Goal: Task Accomplishment & Management: Complete application form

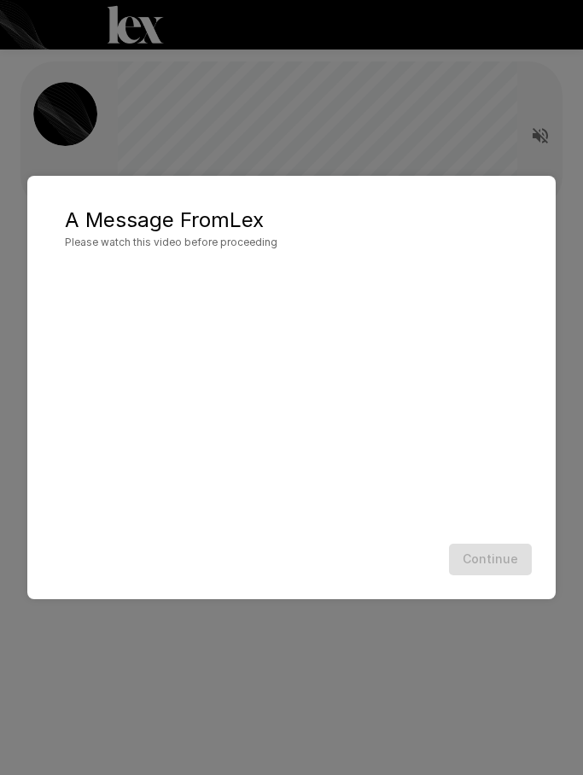
click at [417, 147] on div "A Message From [PERSON_NAME] Please watch this video before proceeding Continue" at bounding box center [291, 387] width 583 height 775
click at [504, 564] on button "Continue" at bounding box center [490, 560] width 83 height 32
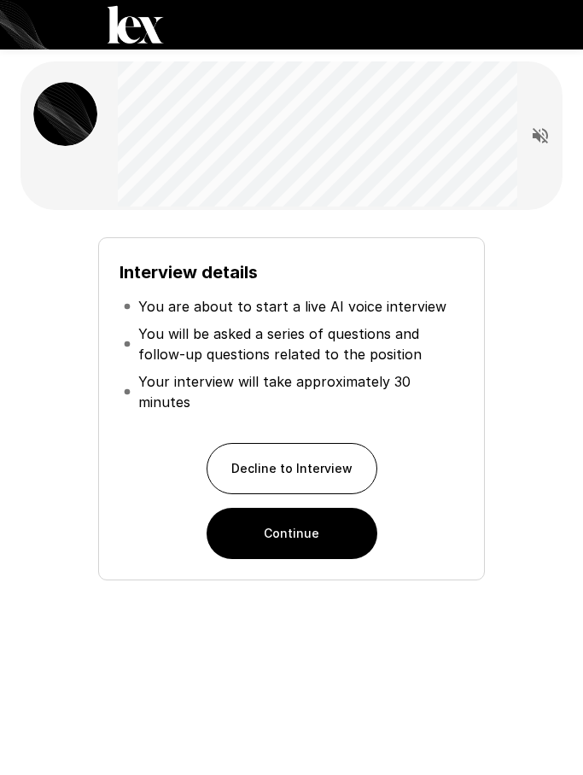
click at [294, 529] on button "Continue" at bounding box center [292, 533] width 171 height 51
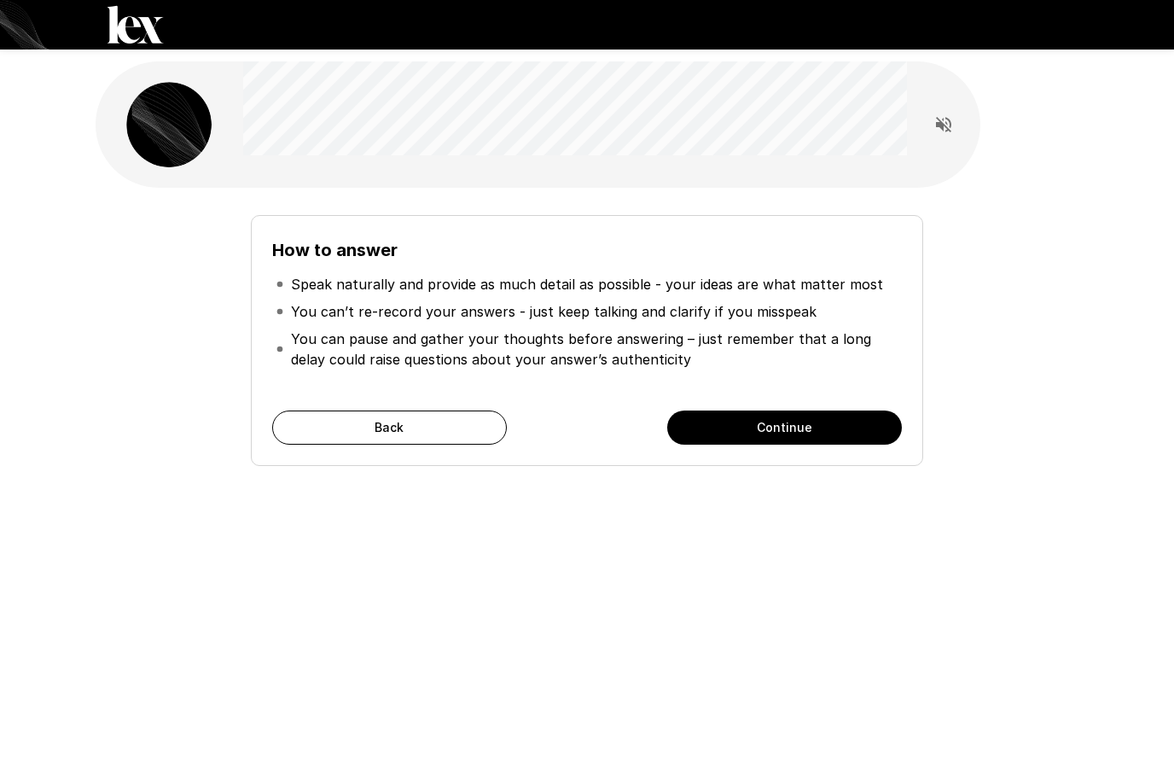
click at [469, 423] on button "Back" at bounding box center [389, 428] width 235 height 34
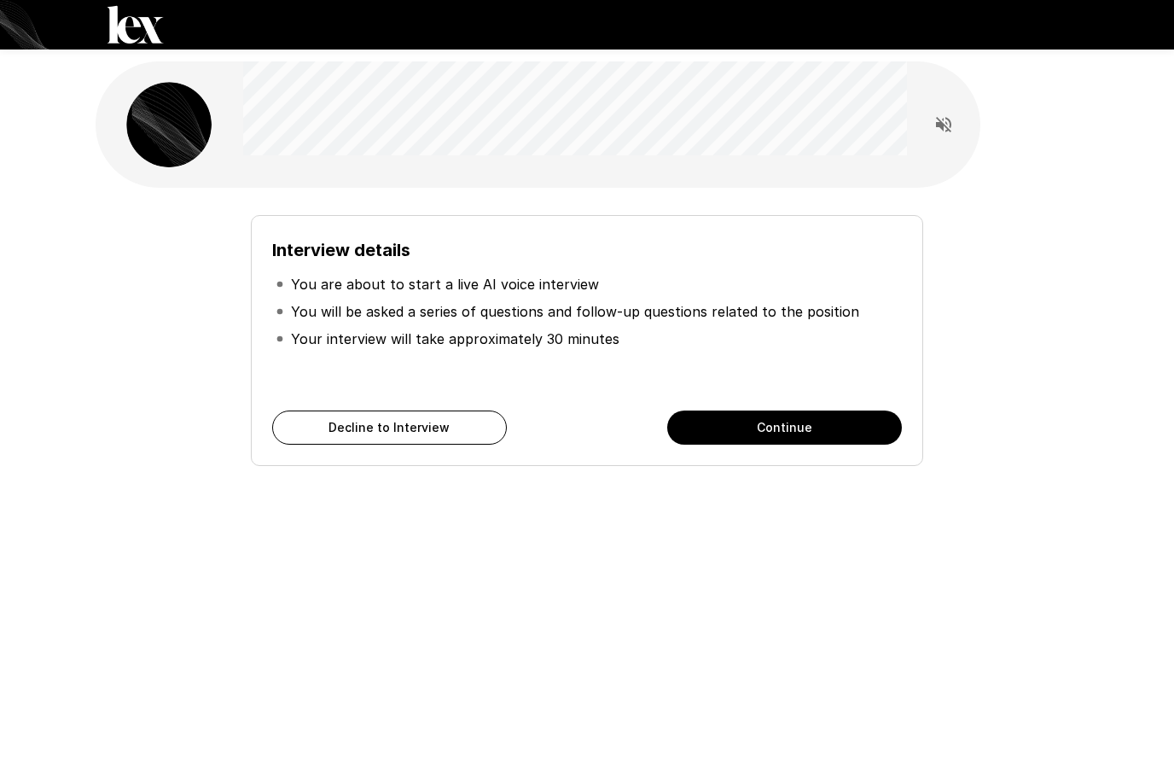
click at [724, 433] on button "Continue" at bounding box center [784, 428] width 235 height 34
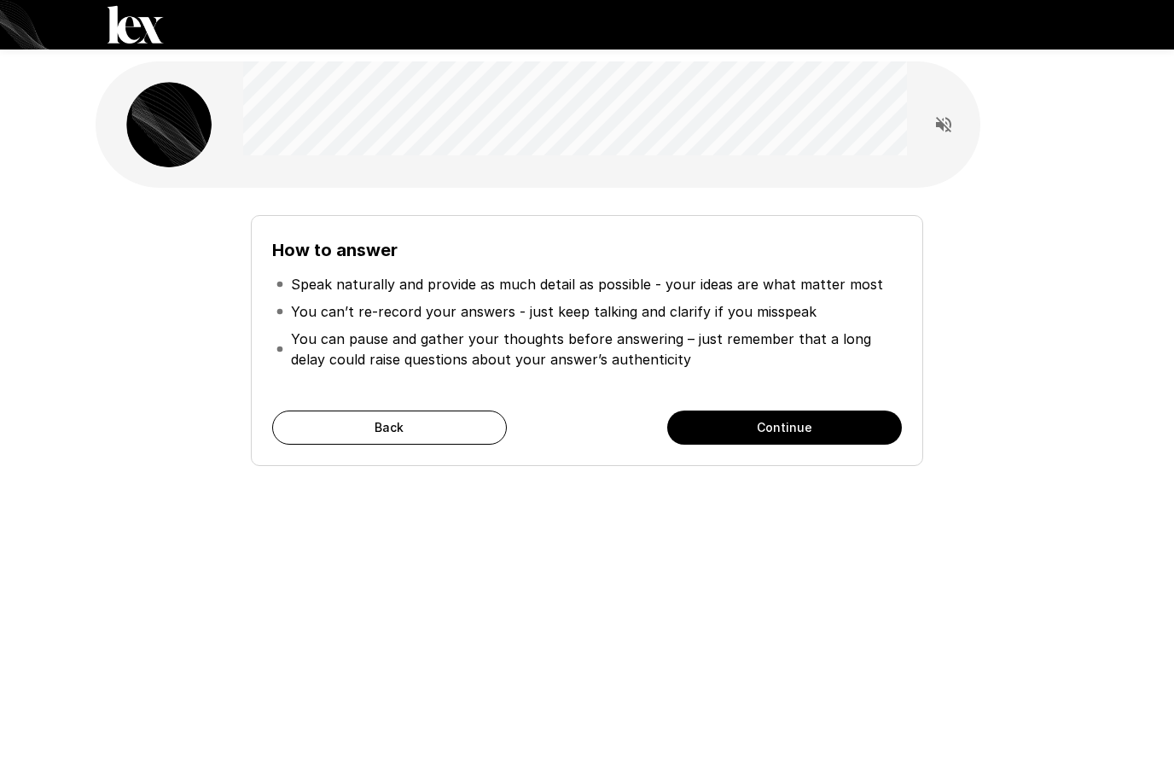
click at [946, 139] on button "Read questions aloud" at bounding box center [944, 125] width 34 height 34
click at [859, 413] on button "Continue" at bounding box center [784, 428] width 235 height 34
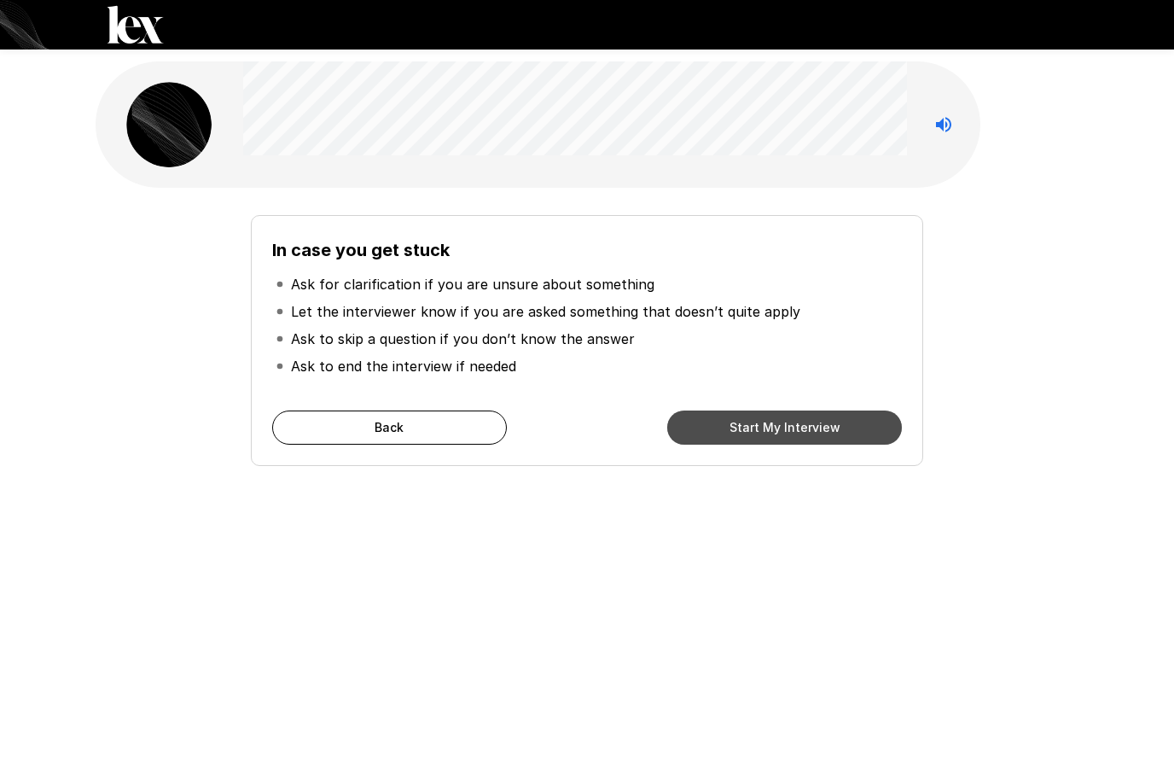
click at [760, 422] on button "Start My Interview" at bounding box center [784, 428] width 235 height 34
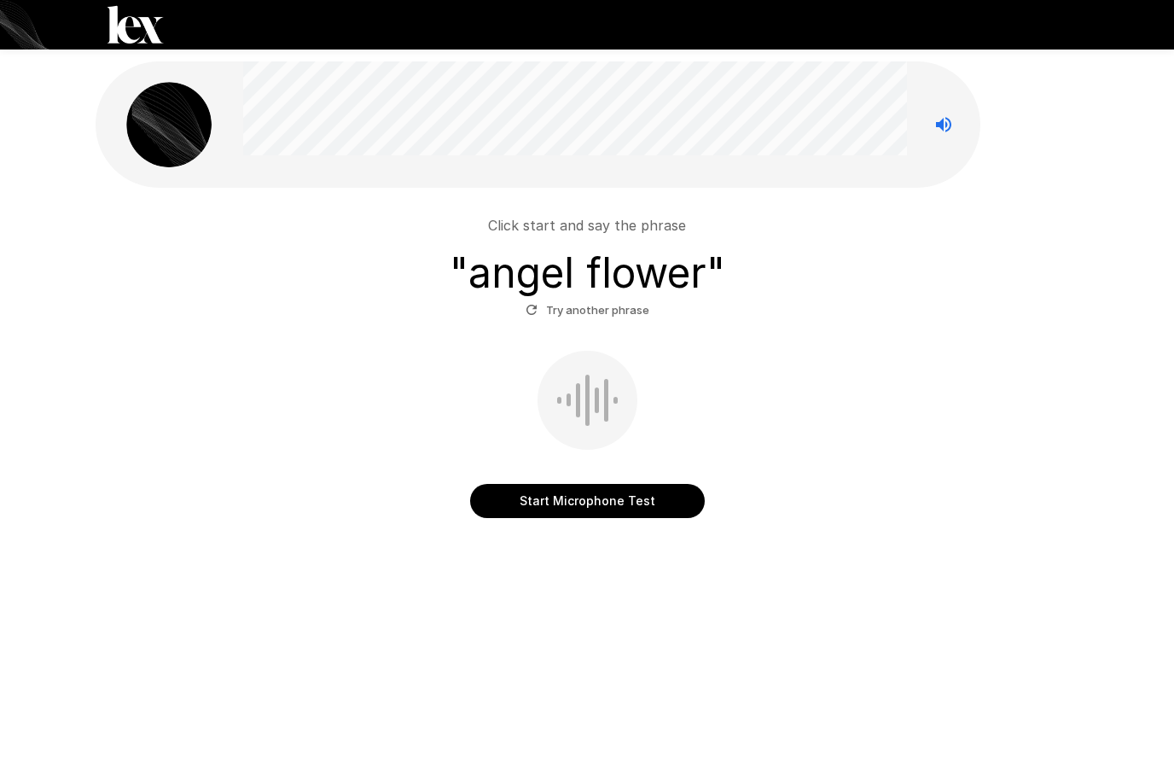
click at [583, 501] on button "Start Microphone Test" at bounding box center [587, 501] width 235 height 34
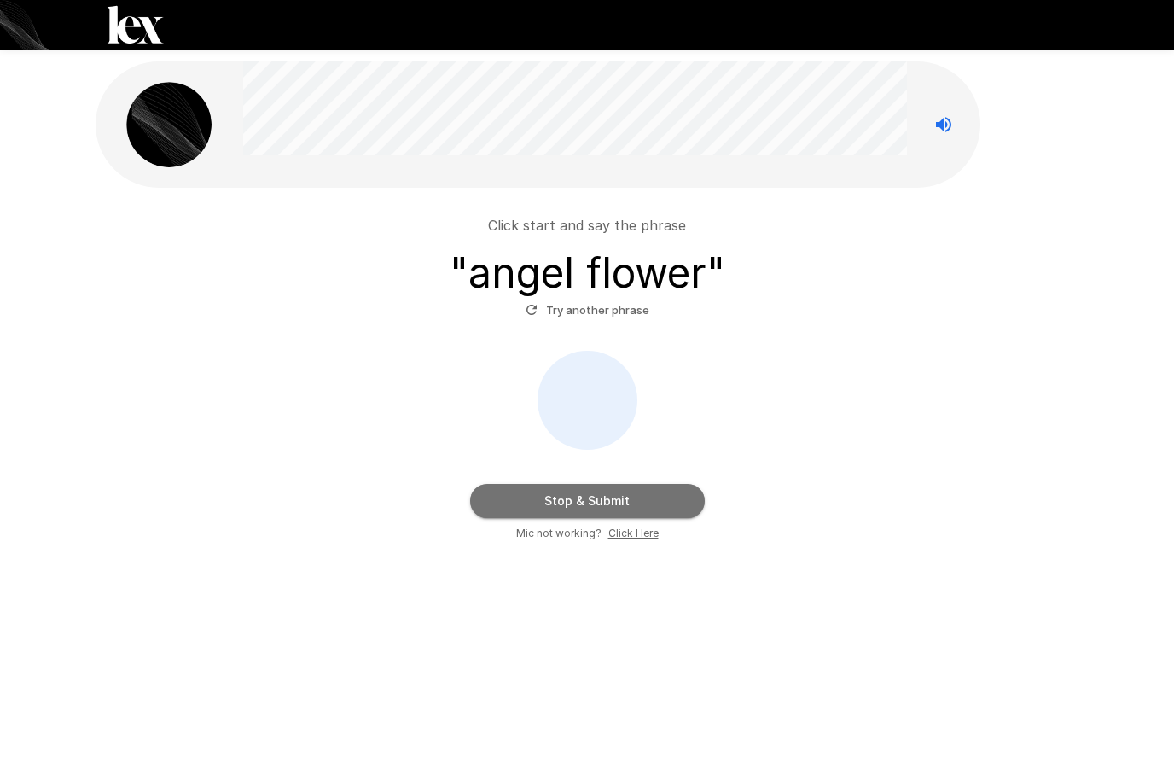
click at [632, 498] on button "Stop & Submit" at bounding box center [587, 501] width 235 height 34
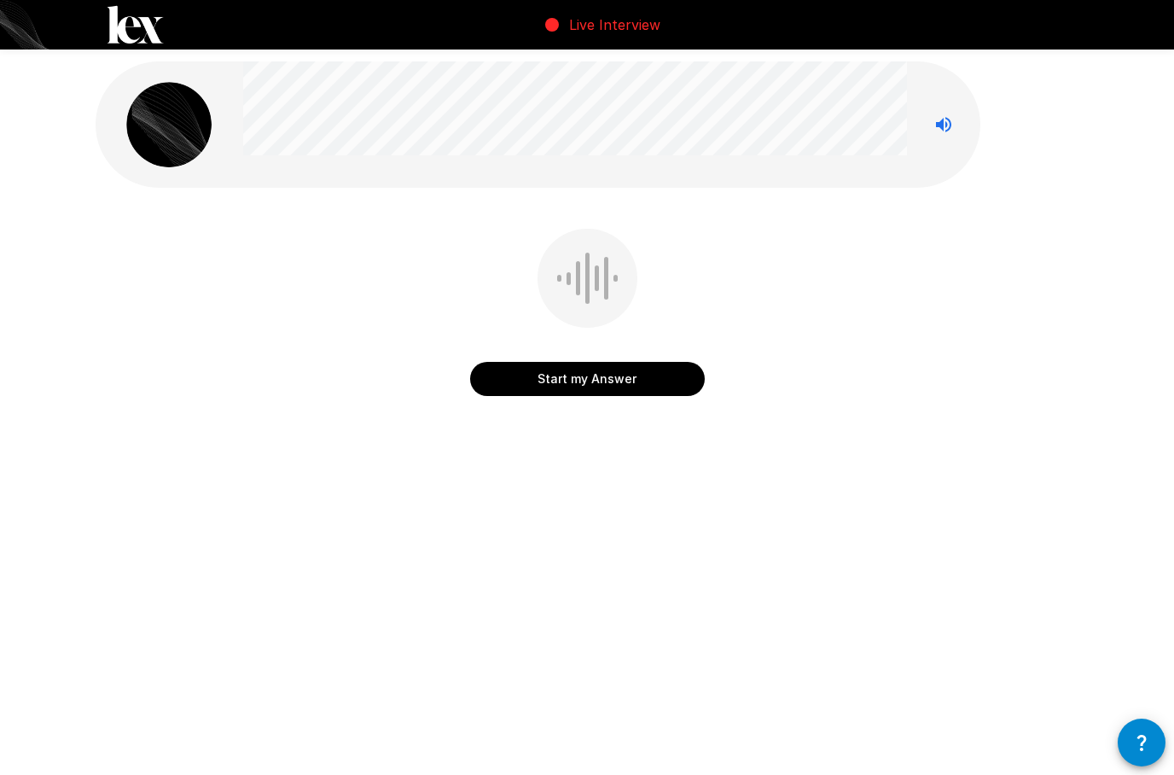
click at [608, 379] on button "Start my Answer" at bounding box center [587, 379] width 235 height 34
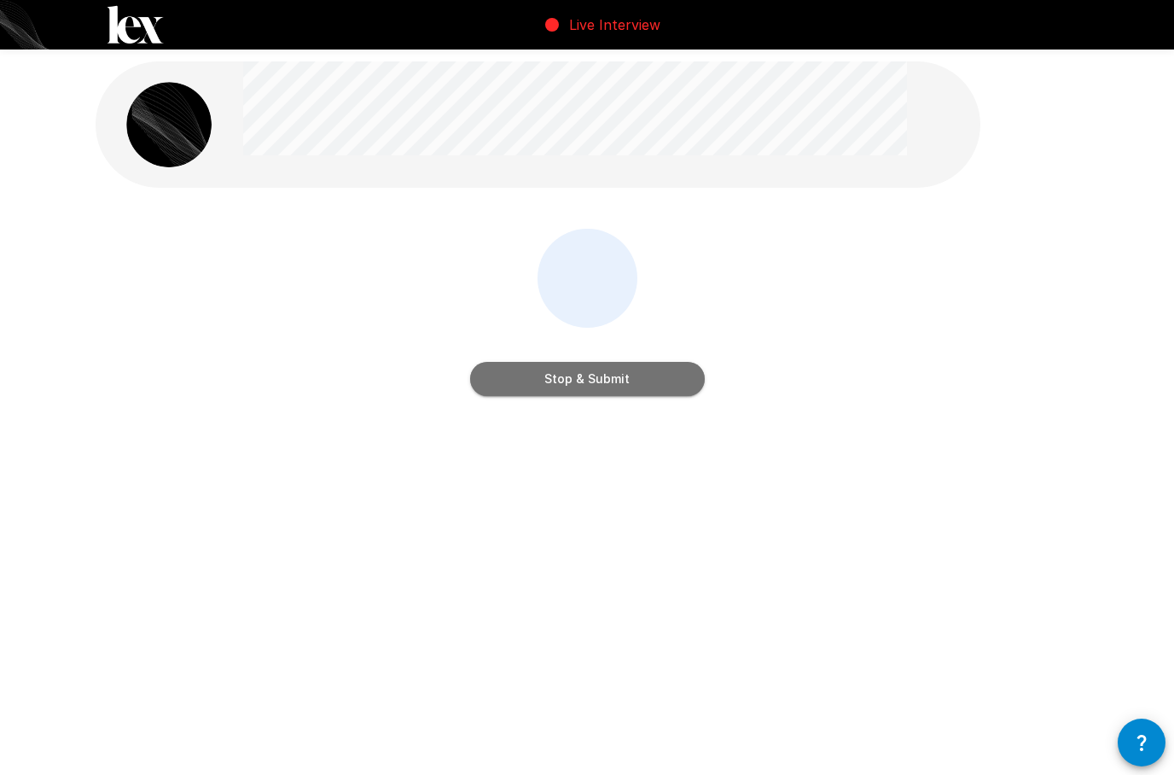
click at [592, 390] on button "Stop & Submit" at bounding box center [587, 379] width 235 height 34
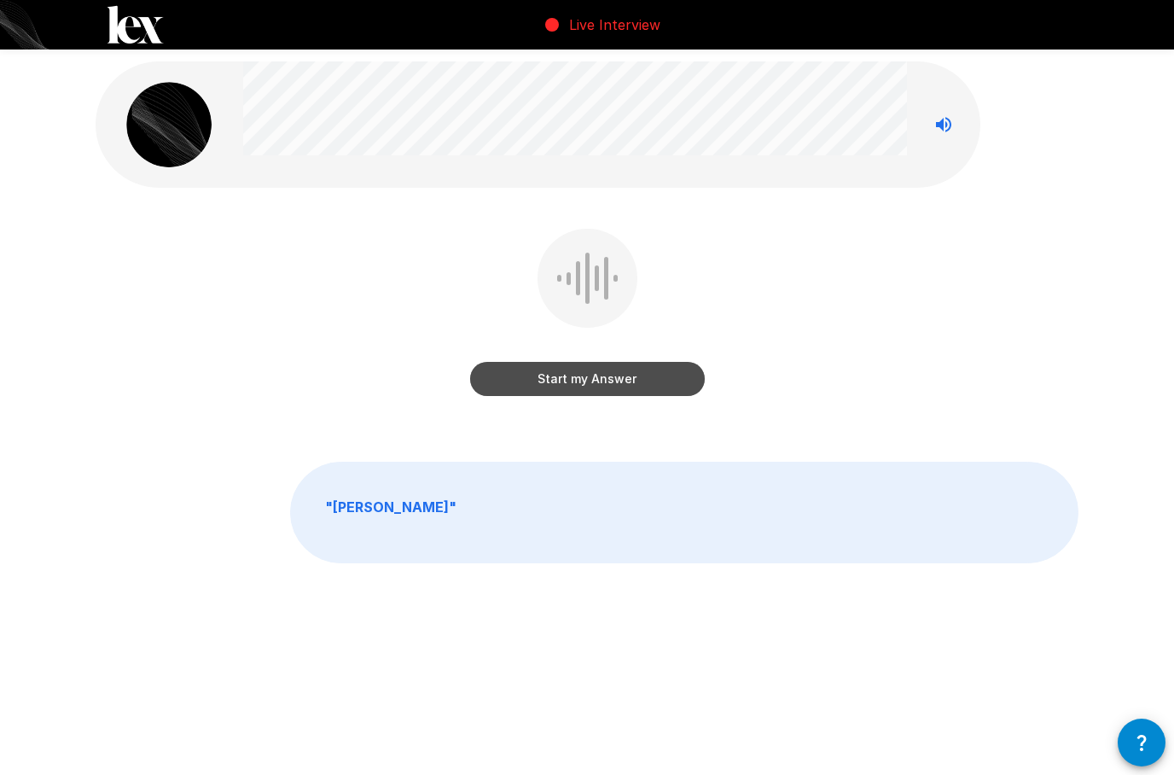
click at [622, 382] on button "Start my Answer" at bounding box center [587, 379] width 235 height 34
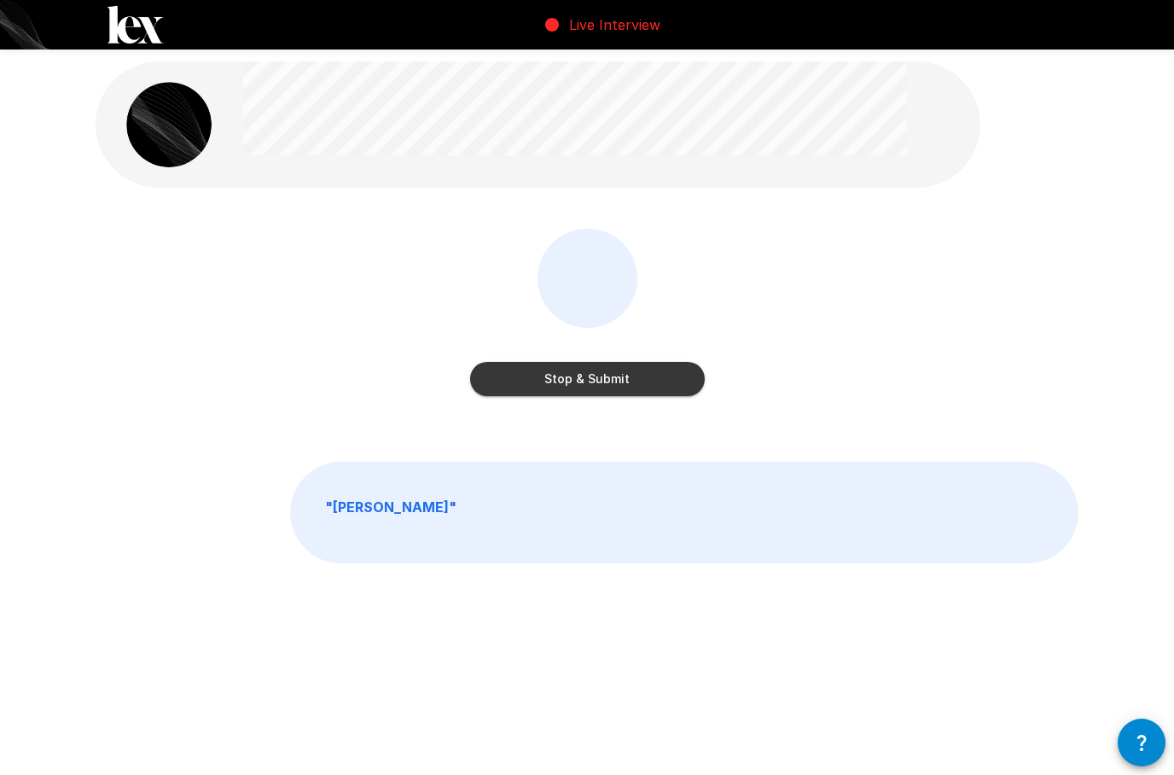
click at [609, 384] on button "Stop & Submit" at bounding box center [587, 379] width 235 height 34
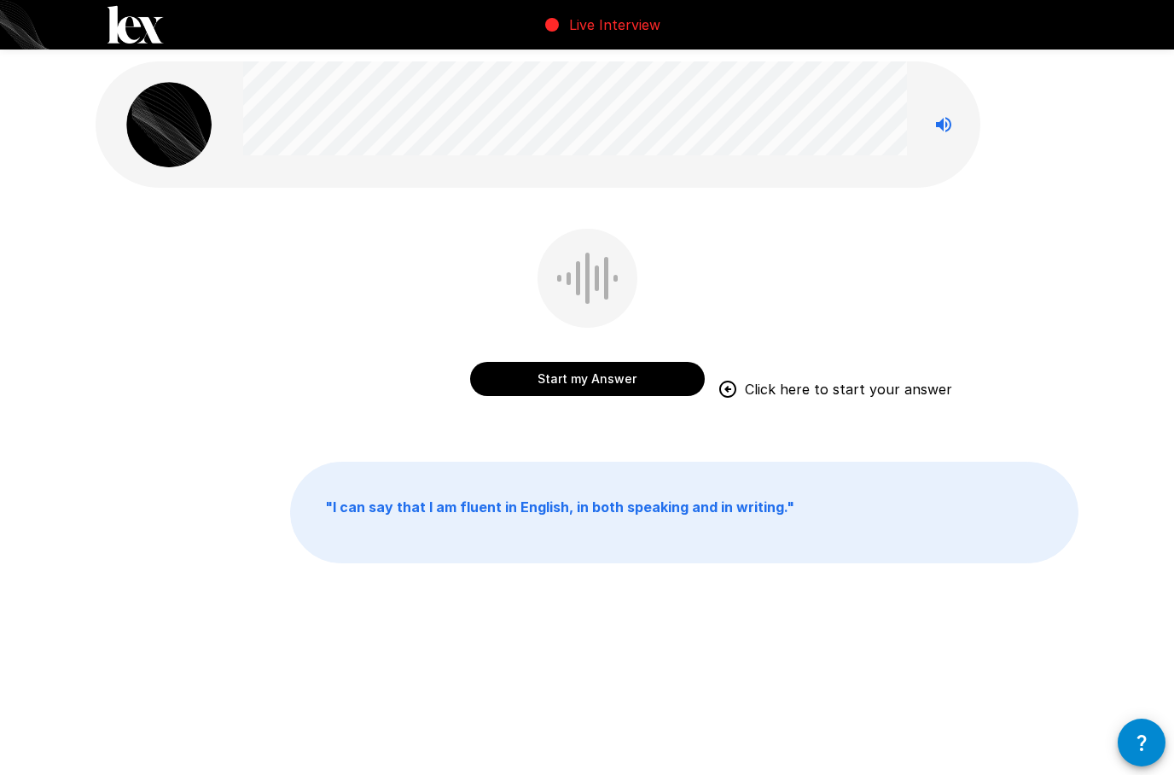
click at [578, 377] on button "Start my Answer" at bounding box center [587, 379] width 235 height 34
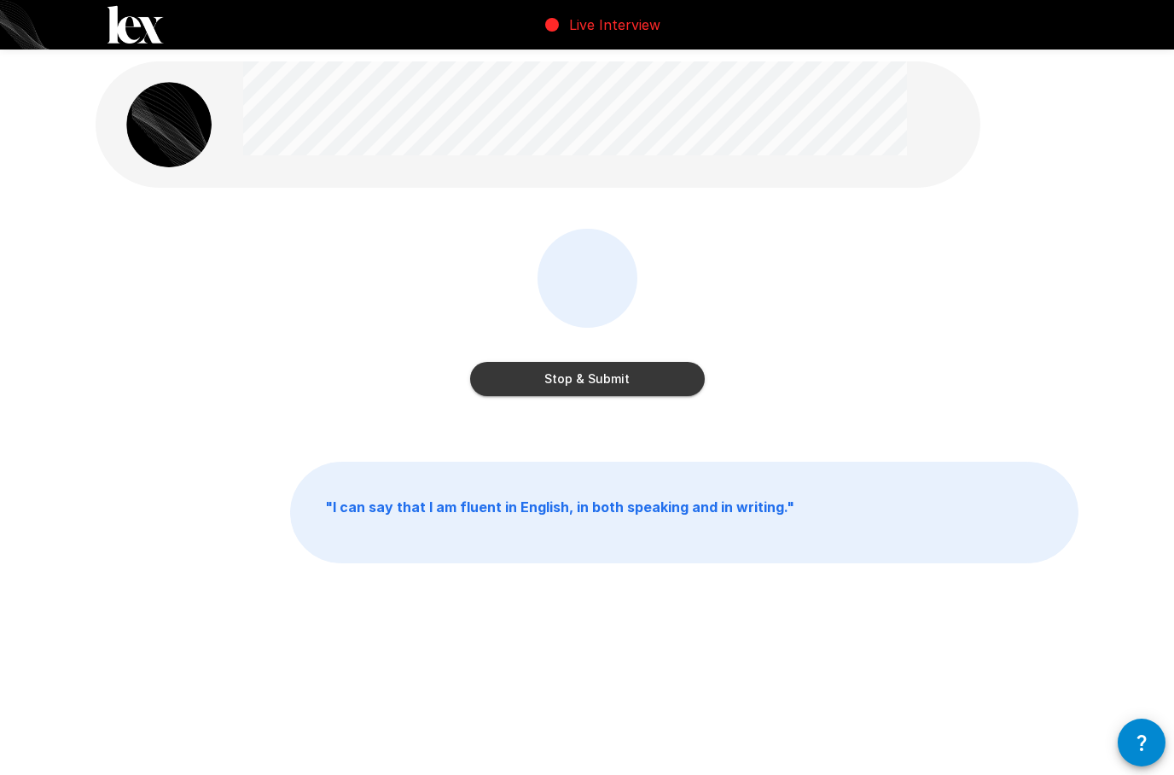
click at [554, 376] on button "Stop & Submit" at bounding box center [587, 379] width 235 height 34
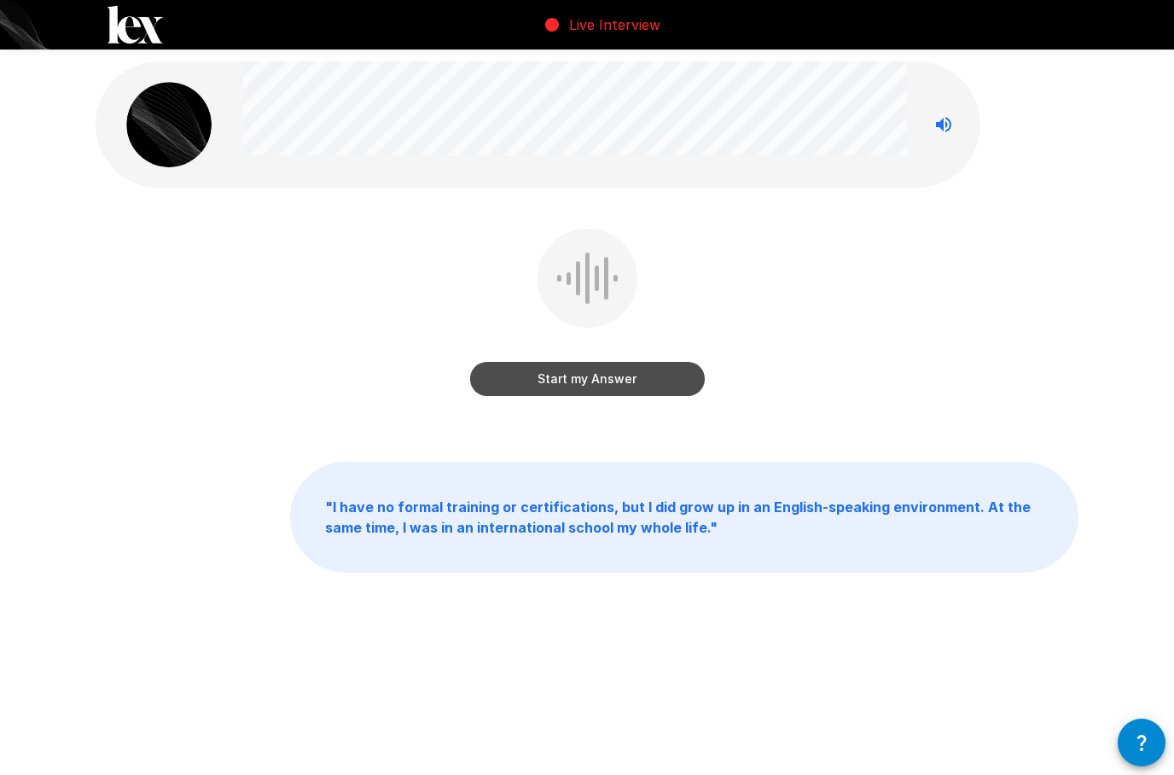
click at [547, 376] on button "Start my Answer" at bounding box center [587, 379] width 235 height 34
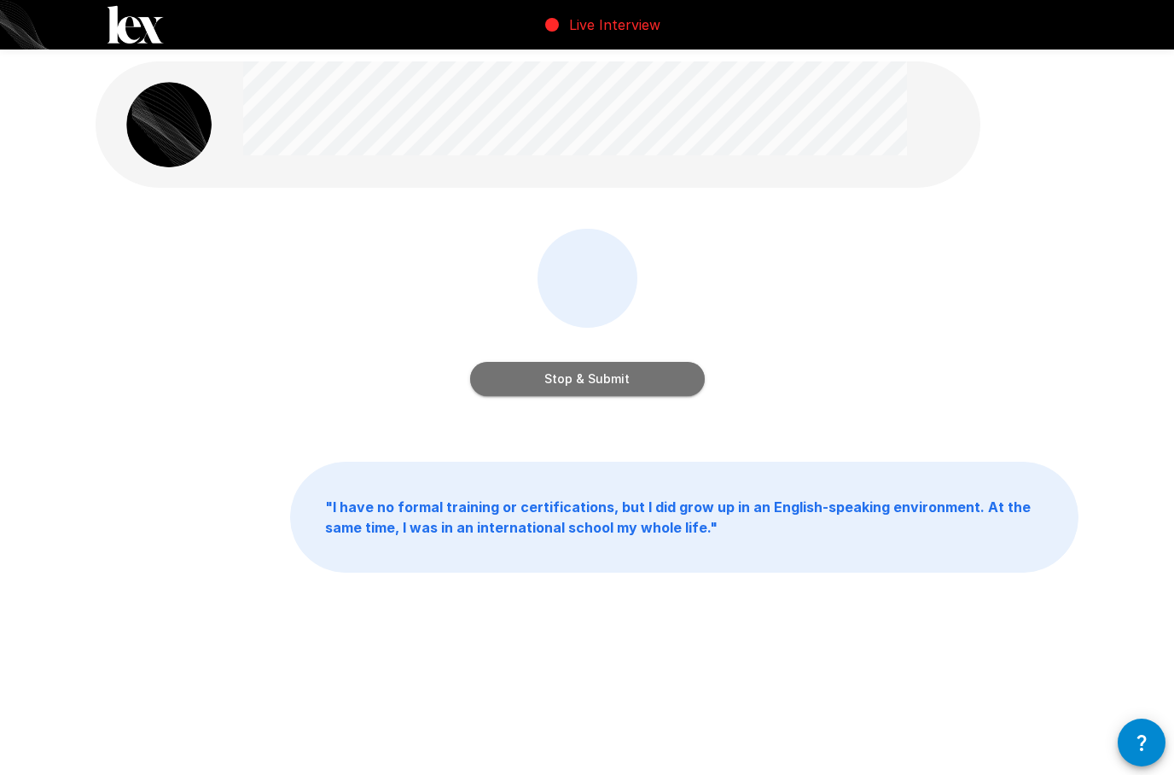
click at [582, 378] on button "Stop & Submit" at bounding box center [587, 379] width 235 height 34
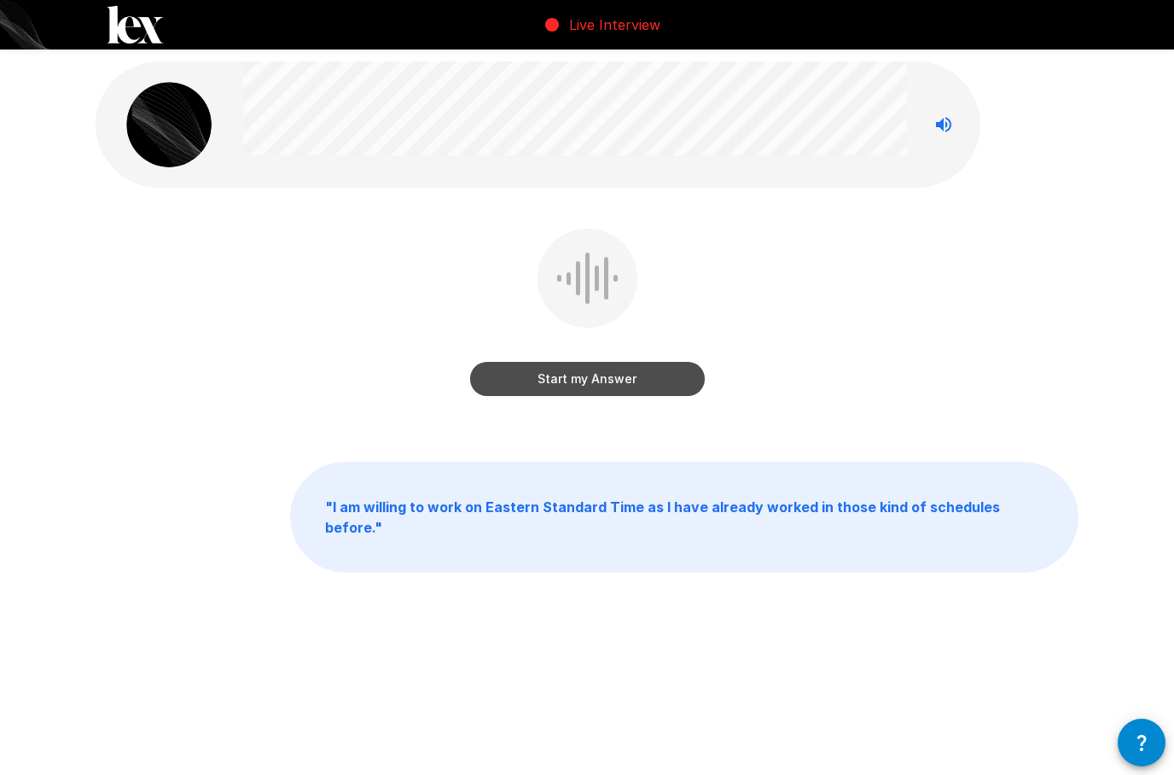
click at [608, 380] on button "Start my Answer" at bounding box center [587, 379] width 235 height 34
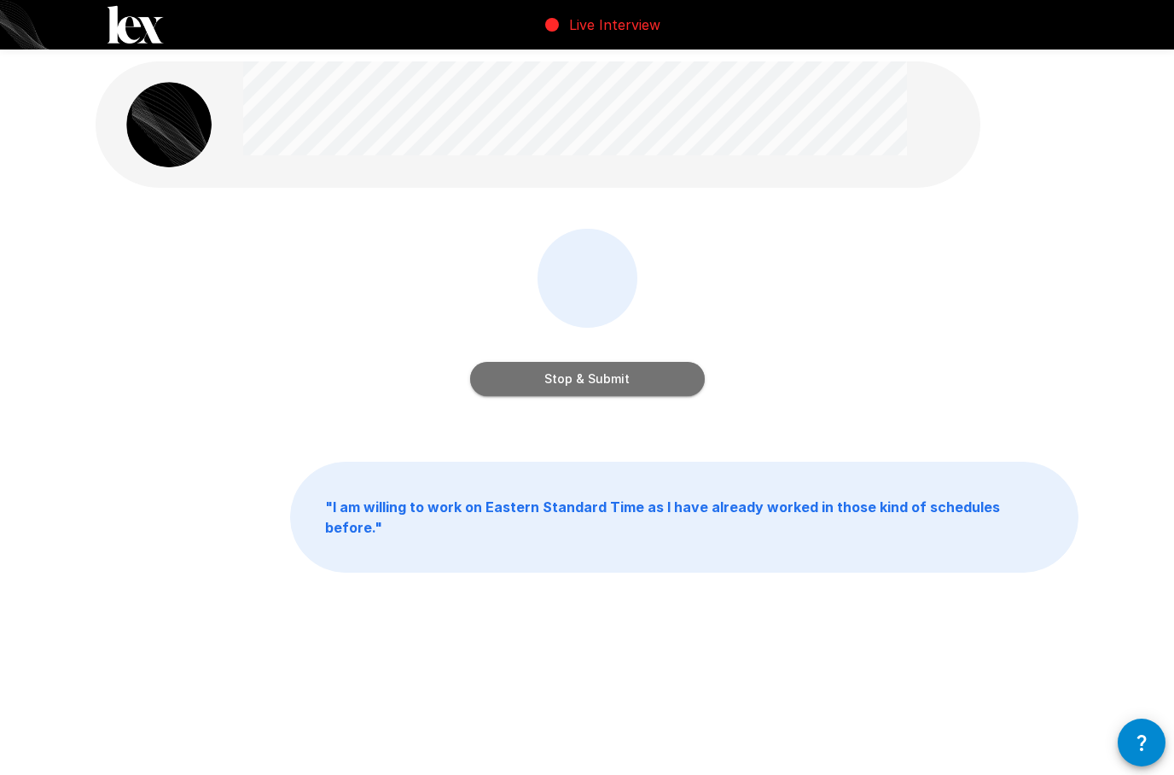
click at [610, 380] on button "Stop & Submit" at bounding box center [587, 379] width 235 height 34
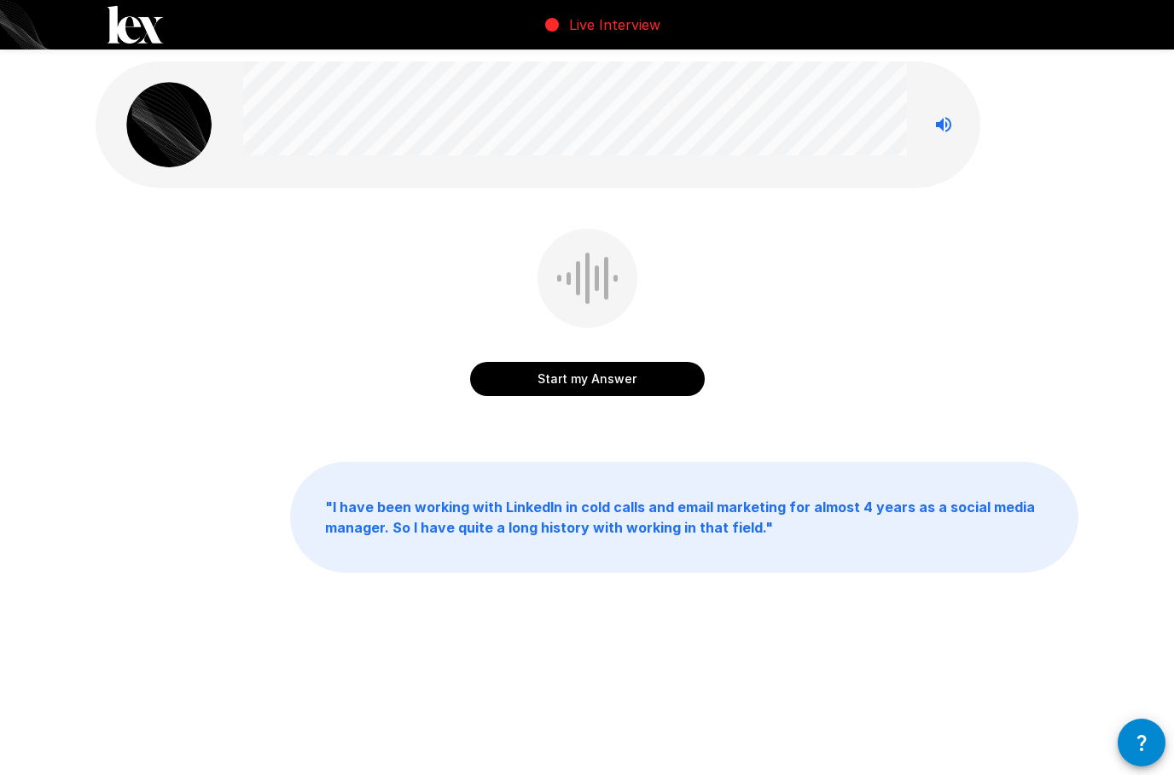
click at [585, 385] on button "Start my Answer" at bounding box center [587, 379] width 235 height 34
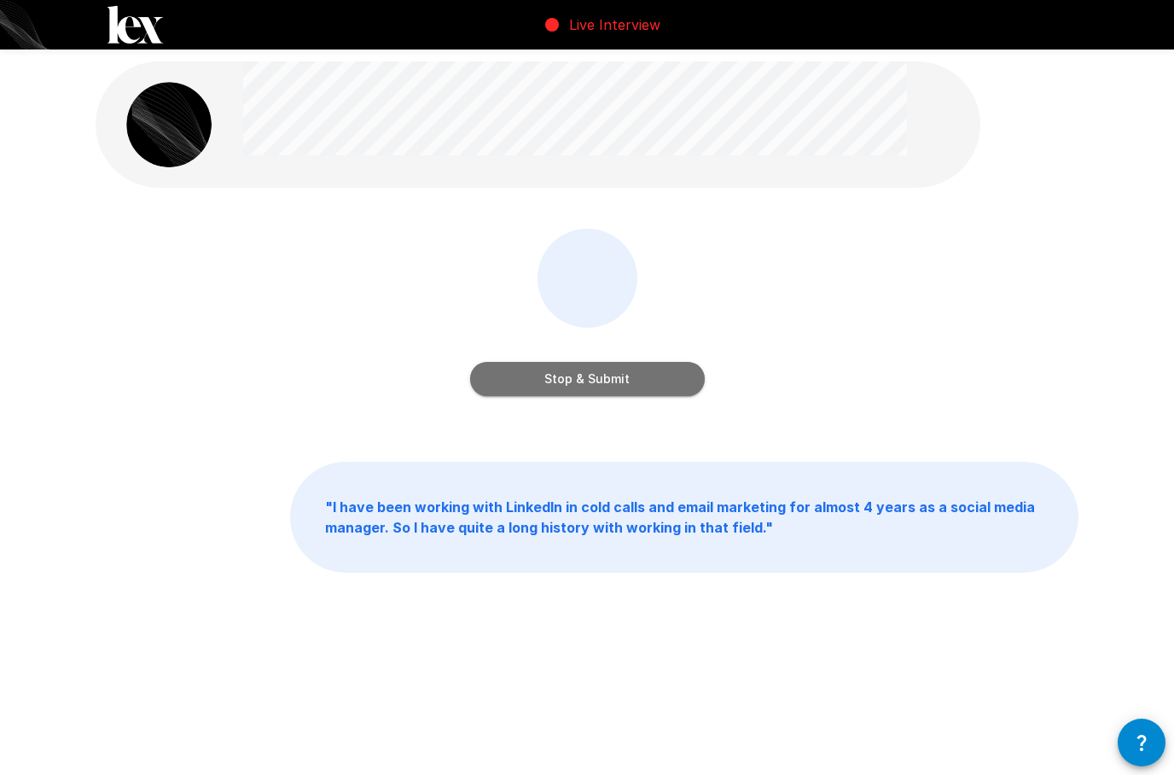
click at [546, 382] on button "Stop & Submit" at bounding box center [587, 379] width 235 height 34
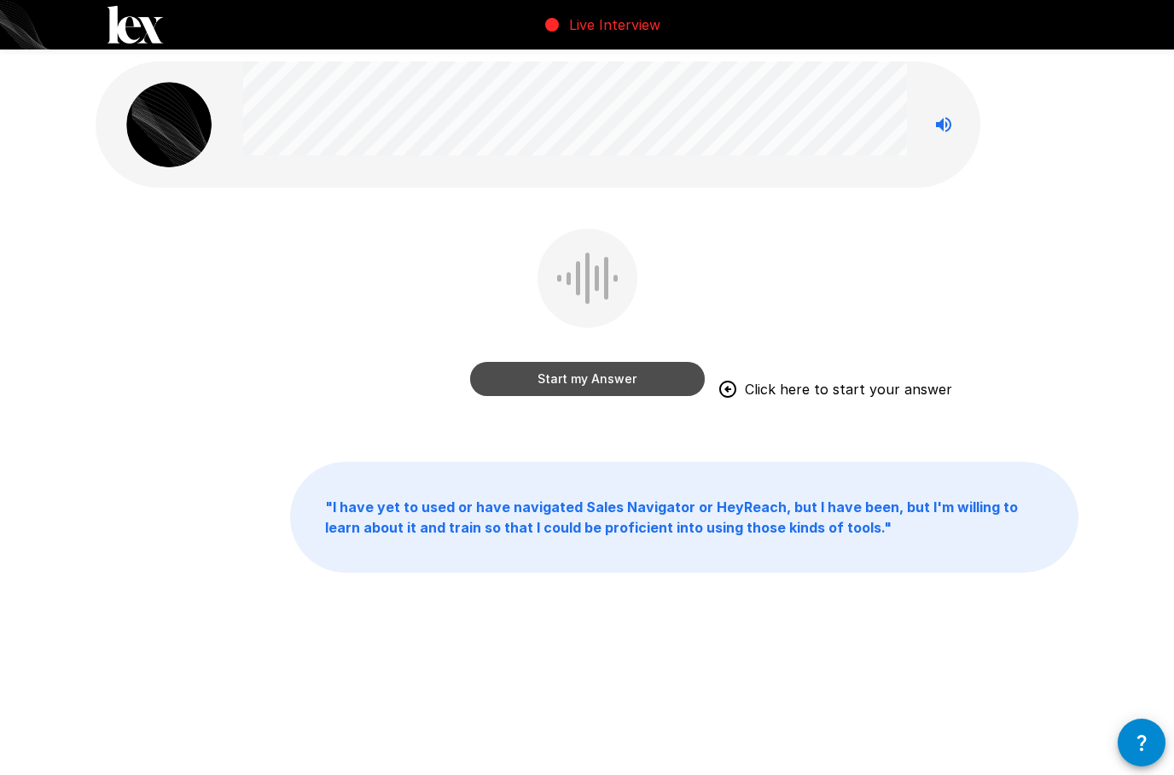
click at [628, 383] on button "Start my Answer" at bounding box center [587, 379] width 235 height 34
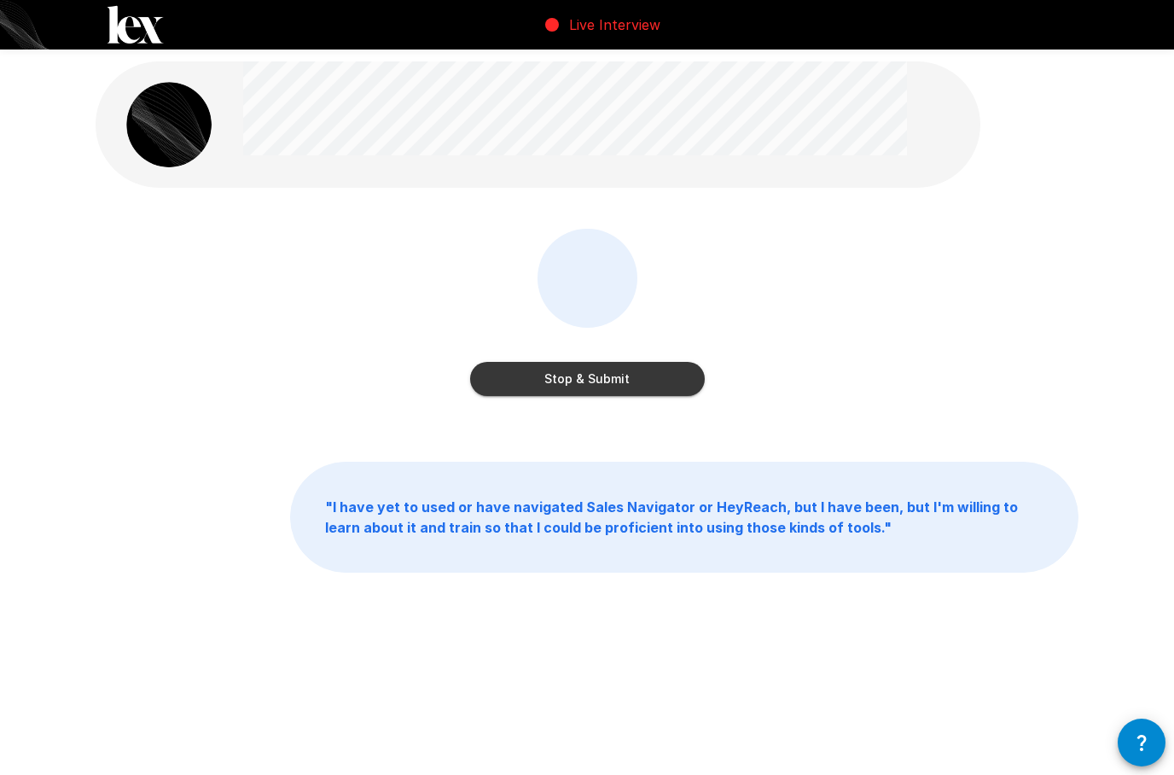
click at [605, 368] on button "Stop & Submit" at bounding box center [587, 379] width 235 height 34
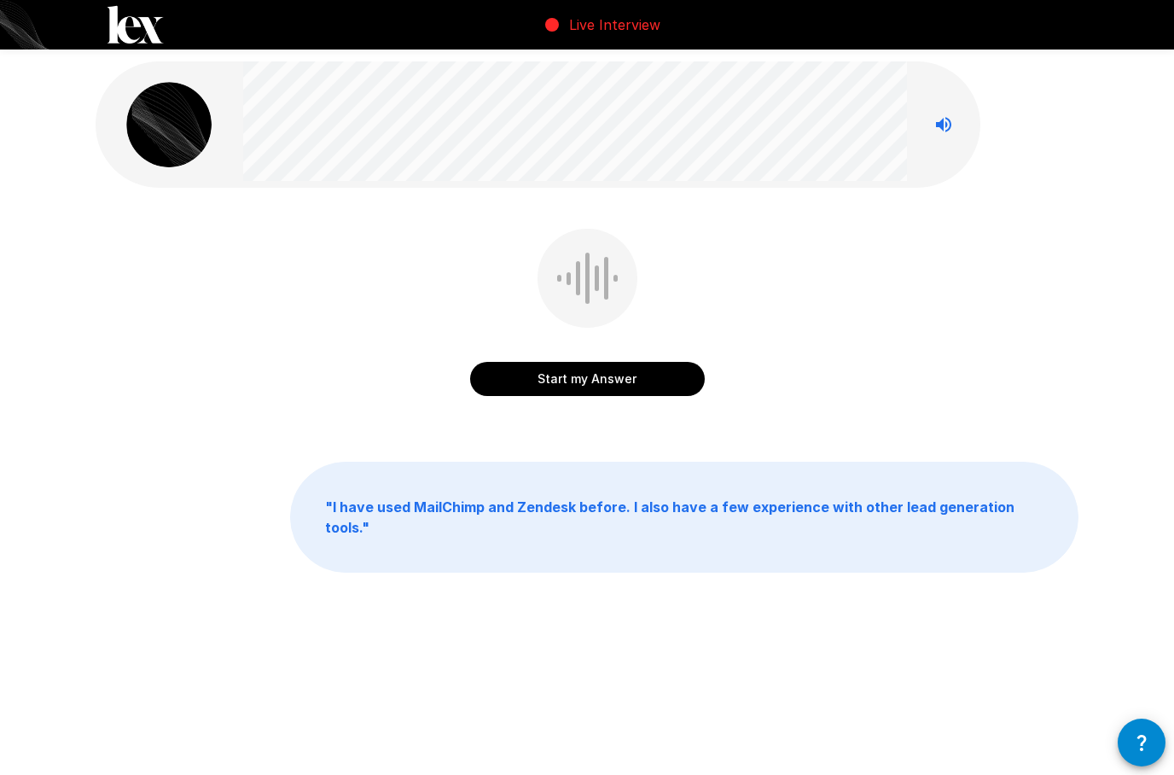
click at [598, 388] on button "Start my Answer" at bounding box center [587, 379] width 235 height 34
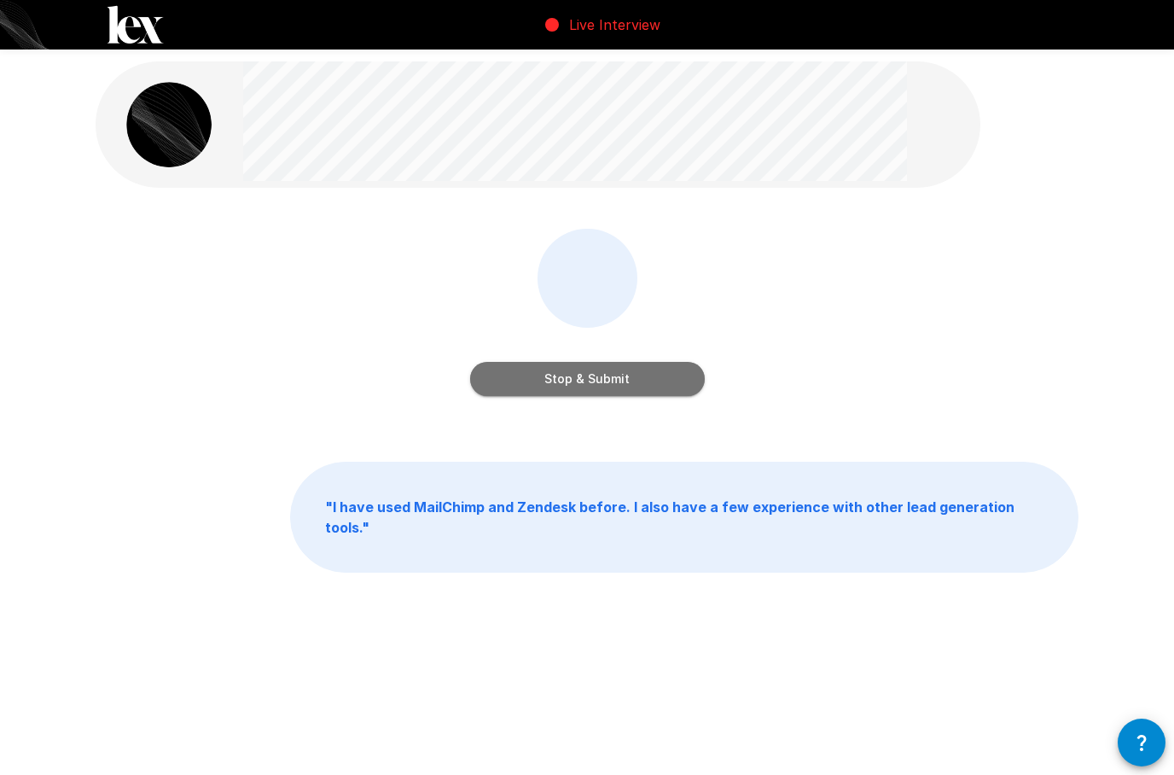
click at [583, 390] on button "Stop & Submit" at bounding box center [587, 379] width 235 height 34
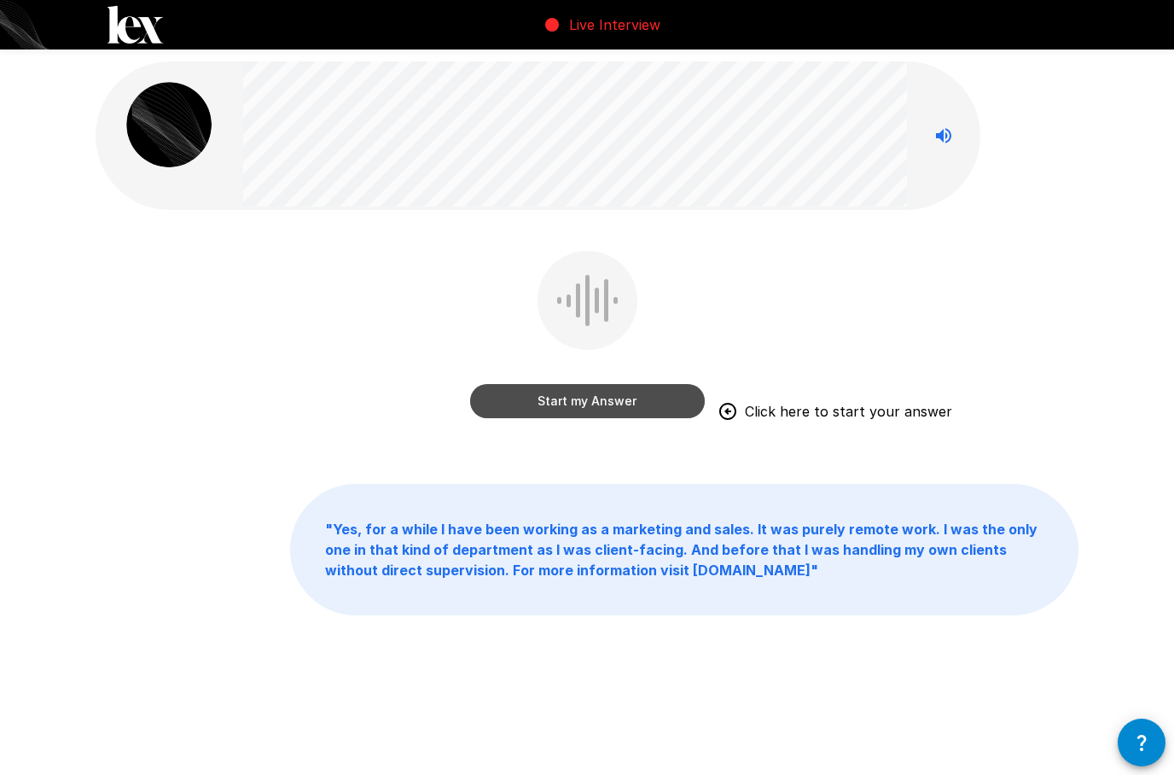
click at [537, 409] on button "Start my Answer" at bounding box center [587, 401] width 235 height 34
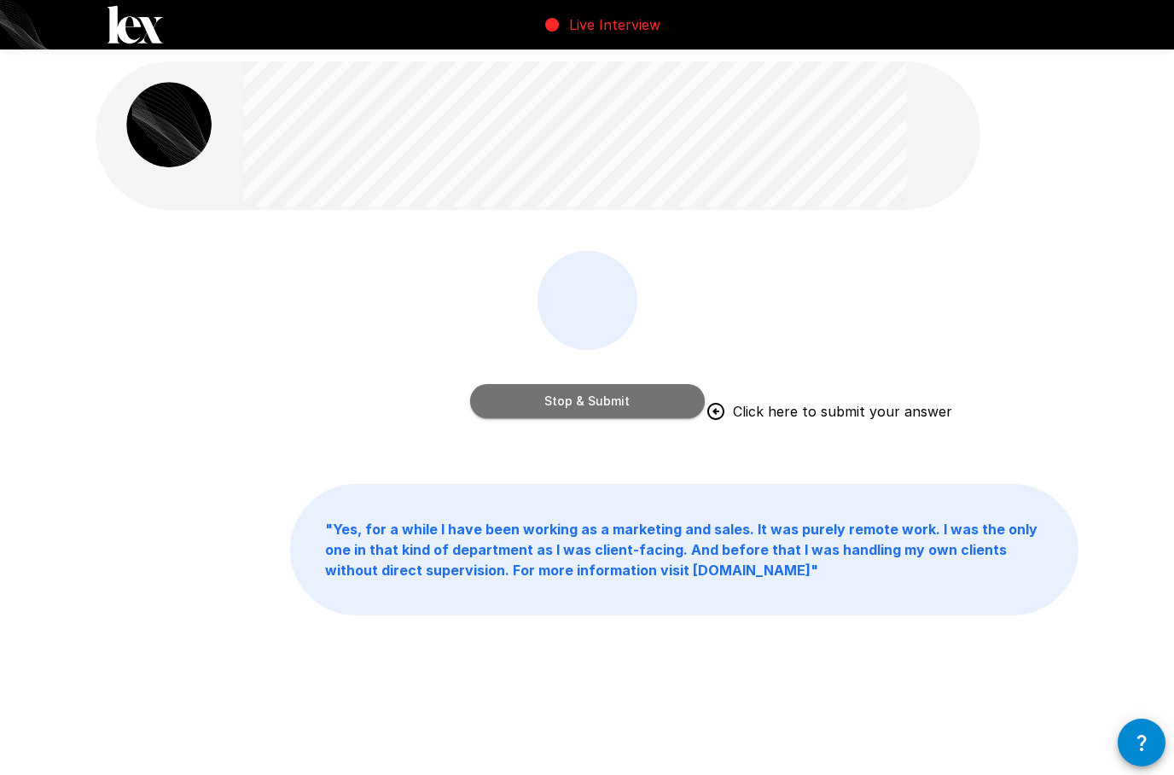
click at [560, 396] on button "Stop & Submit" at bounding box center [587, 401] width 235 height 34
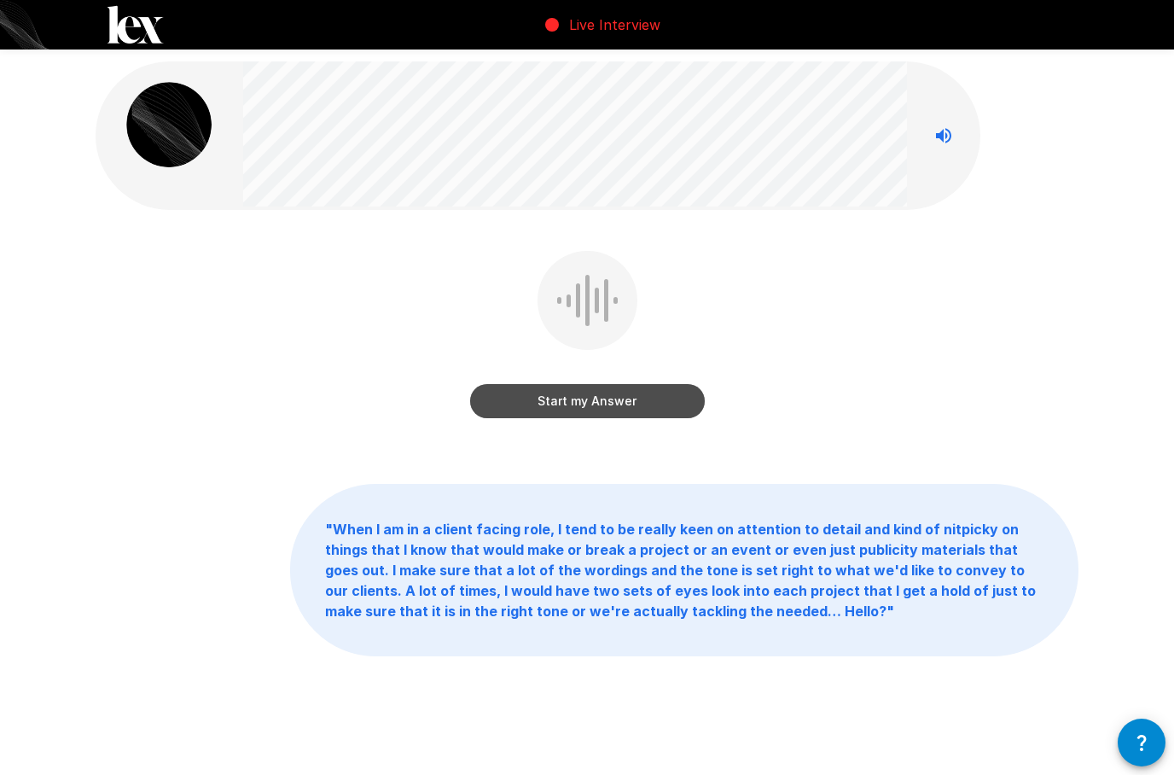
click at [616, 401] on button "Start my Answer" at bounding box center [587, 401] width 235 height 34
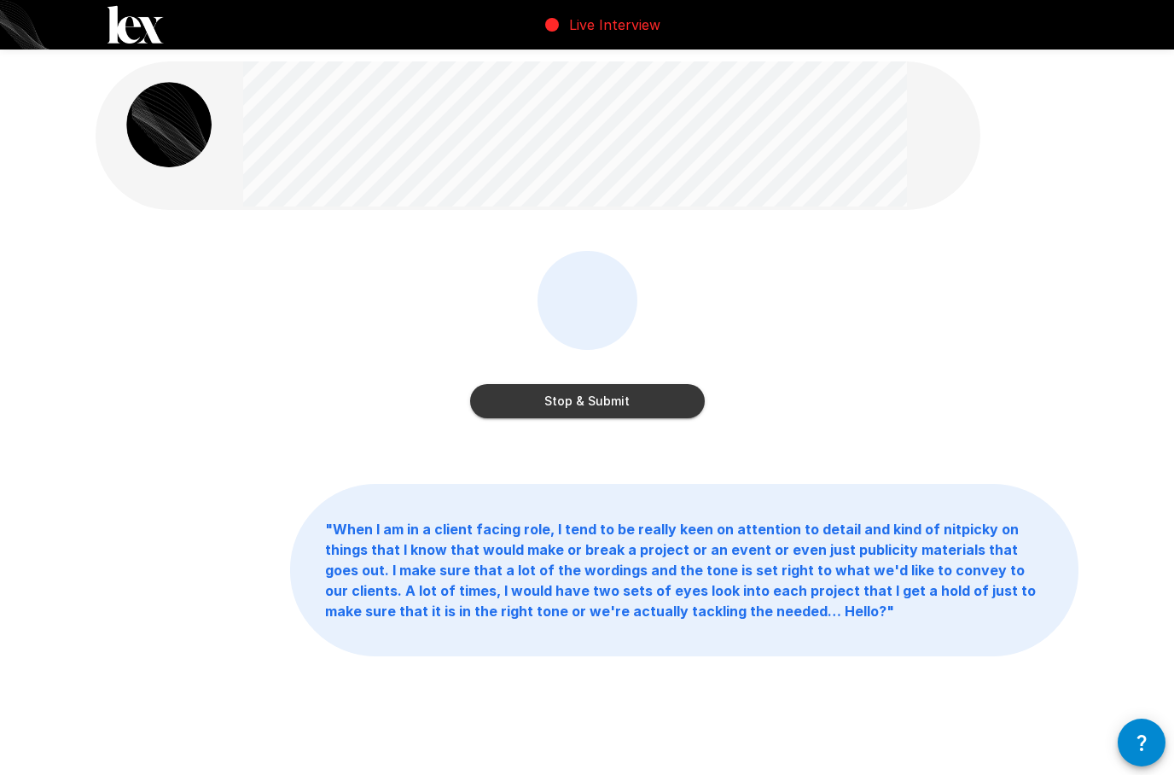
click at [667, 411] on button "Stop & Submit" at bounding box center [587, 401] width 235 height 34
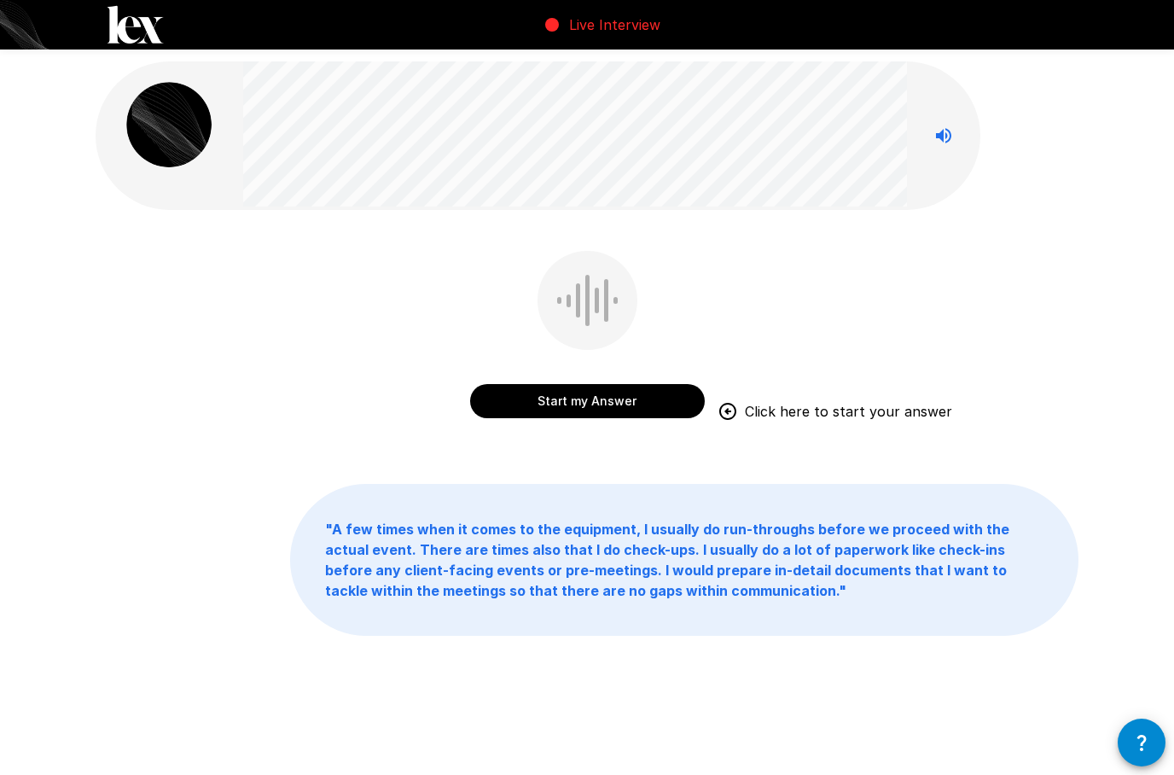
click at [647, 387] on button "Start my Answer" at bounding box center [587, 401] width 235 height 34
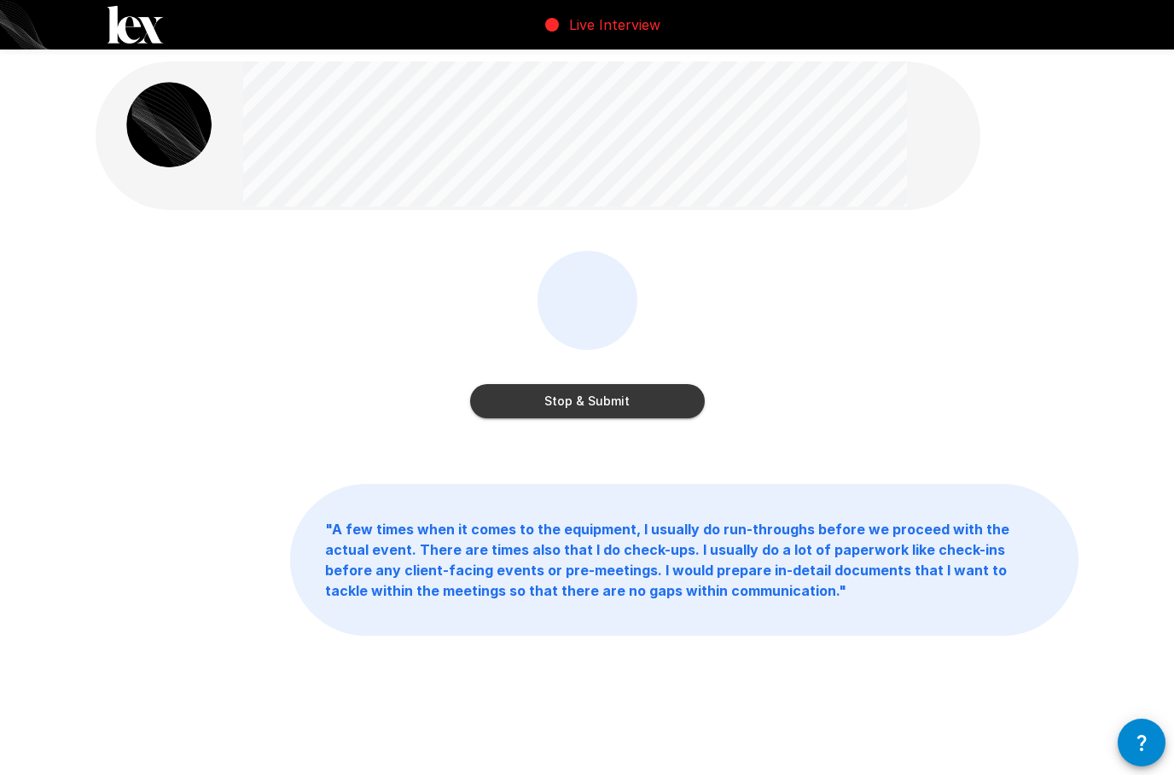
click at [623, 398] on button "Stop & Submit" at bounding box center [587, 401] width 235 height 34
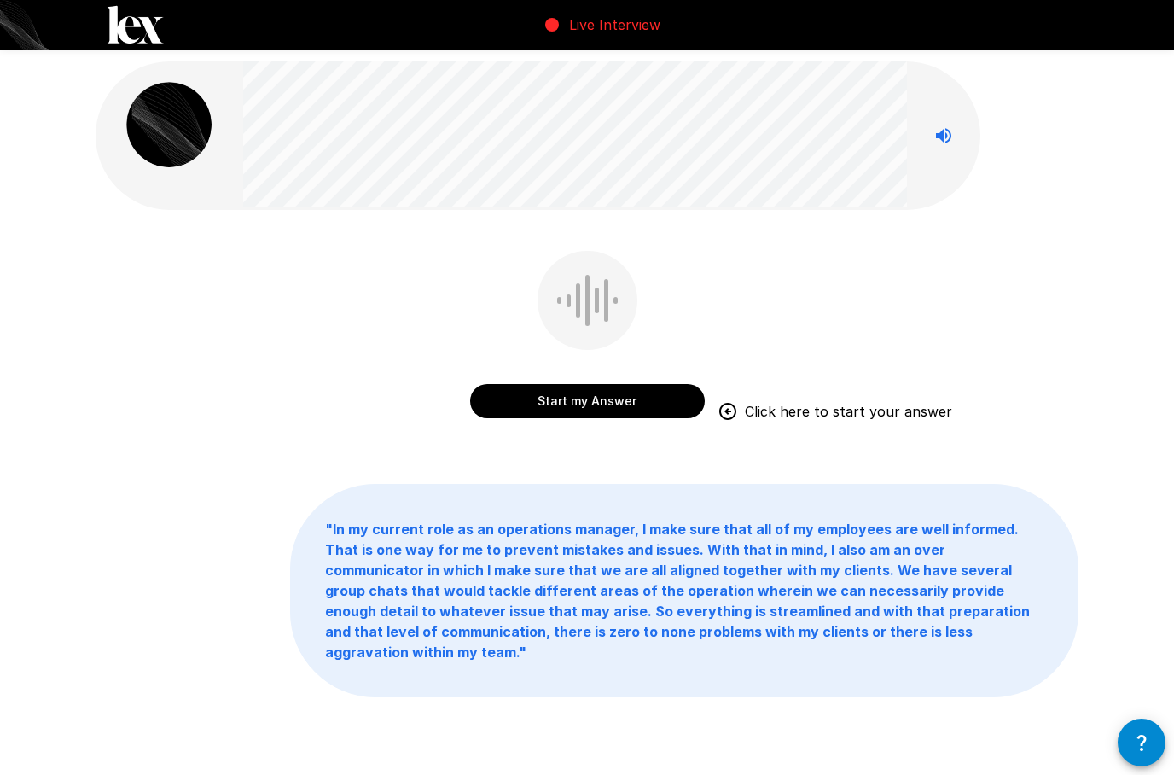
click at [602, 397] on button "Start my Answer" at bounding box center [587, 401] width 235 height 34
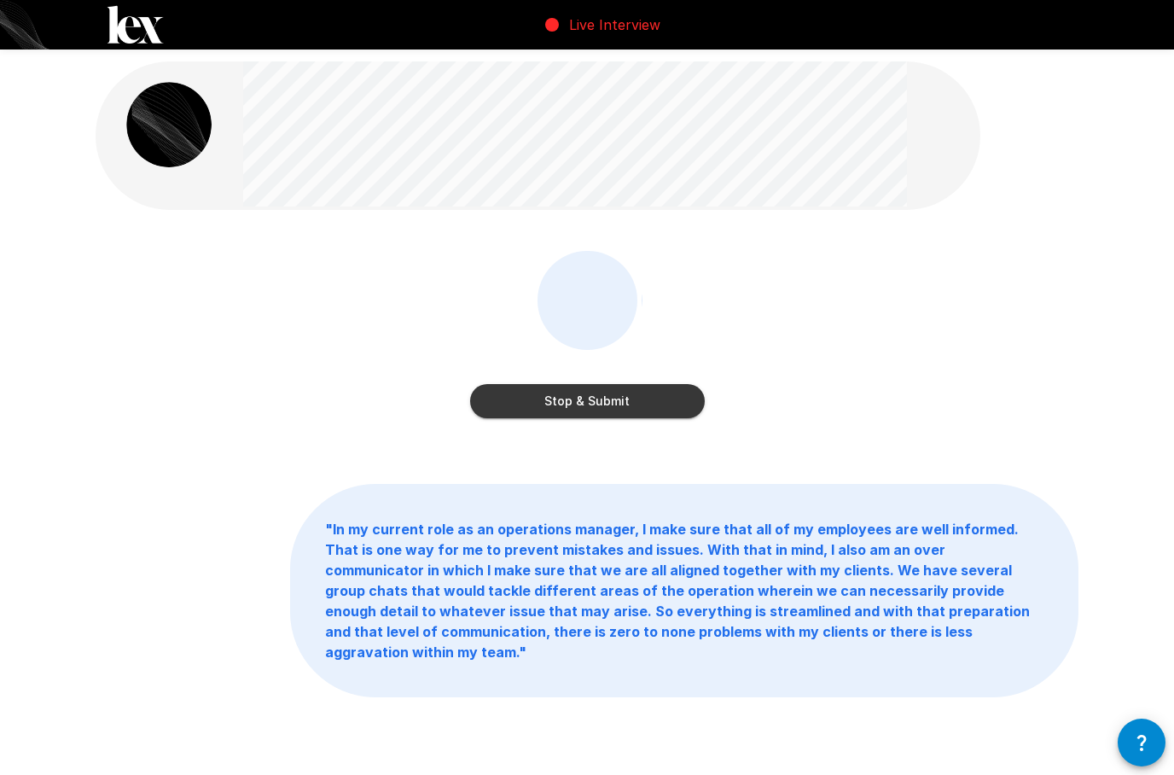
click at [658, 385] on button "Stop & Submit" at bounding box center [587, 401] width 235 height 34
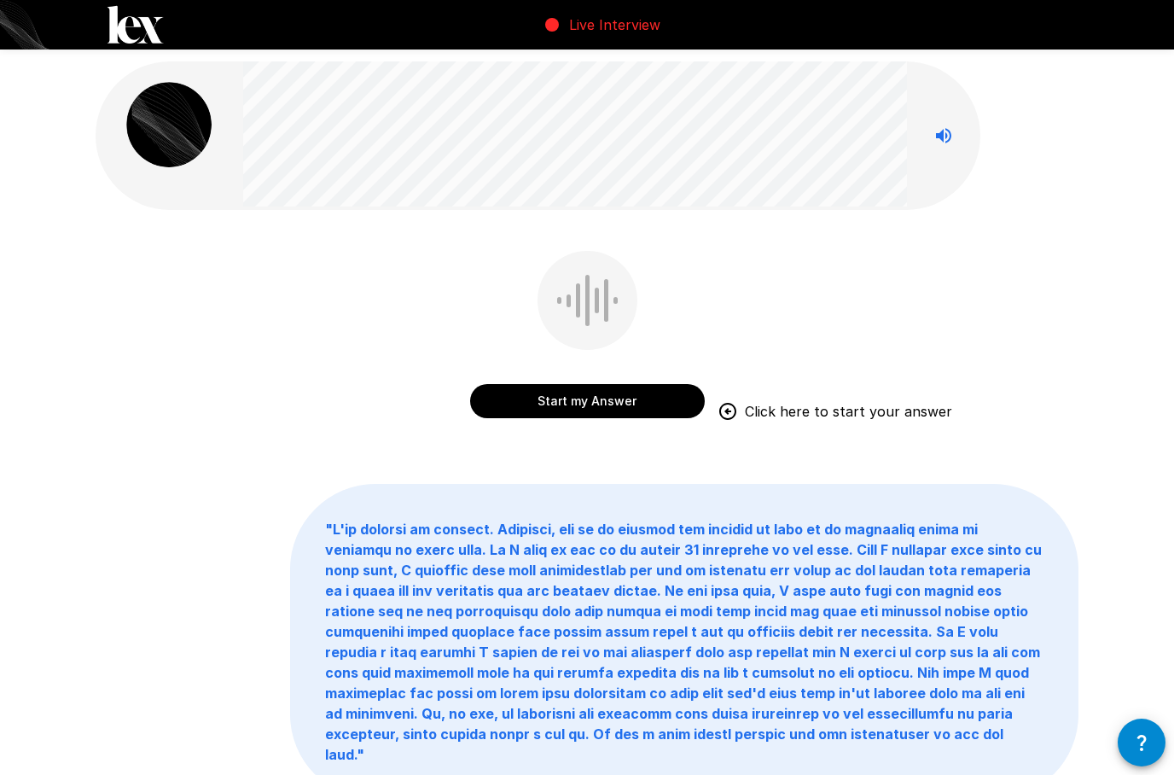
click at [562, 407] on button "Start my Answer" at bounding box center [587, 401] width 235 height 34
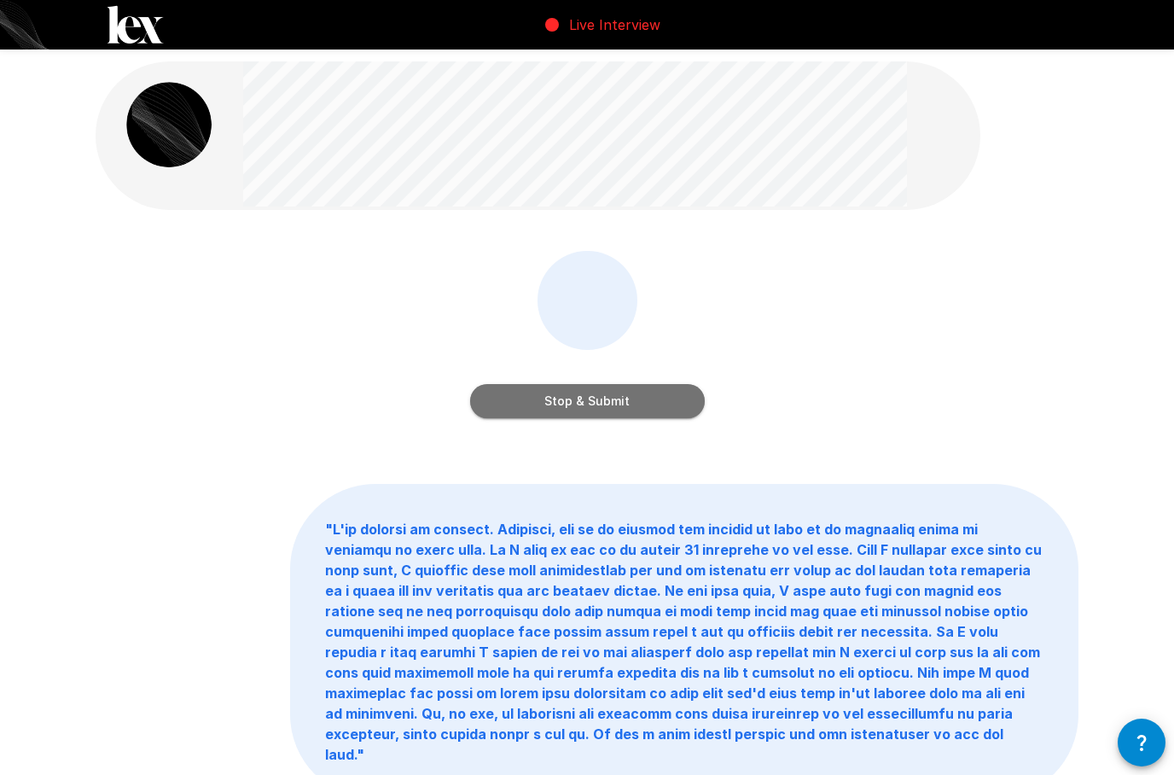
click at [633, 416] on button "Stop & Submit" at bounding box center [587, 401] width 235 height 34
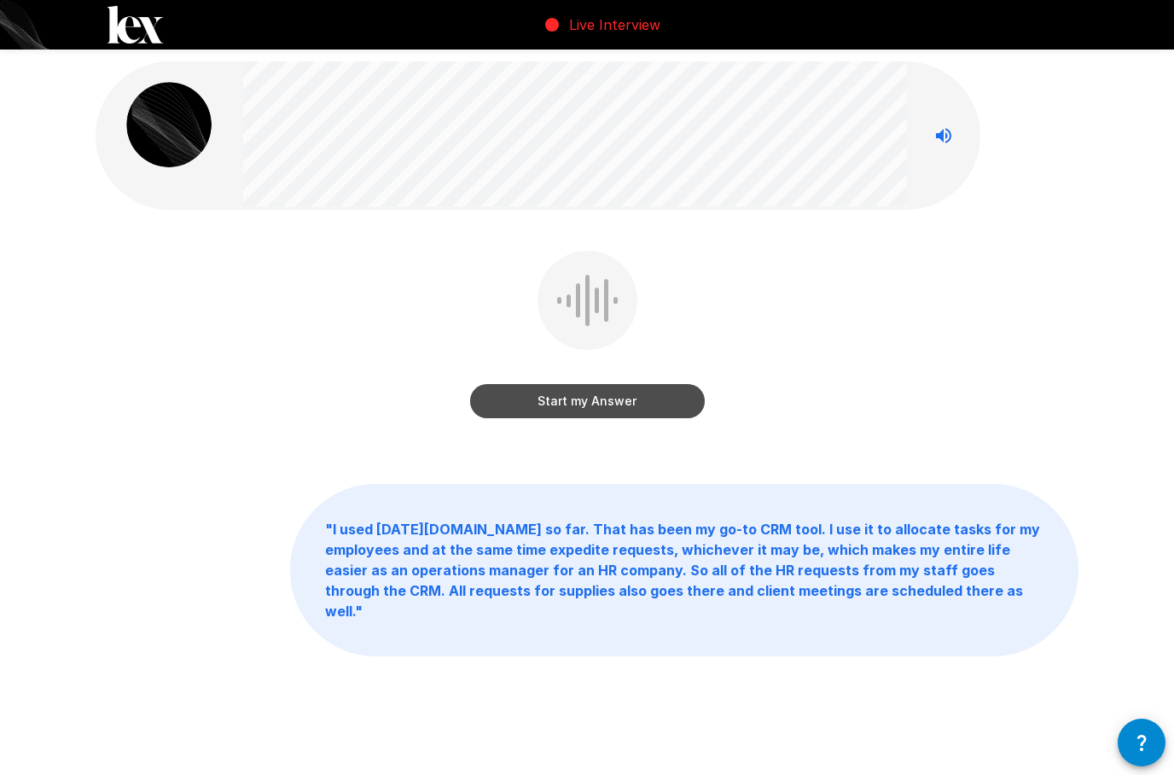
click at [535, 411] on button "Start my Answer" at bounding box center [587, 401] width 235 height 34
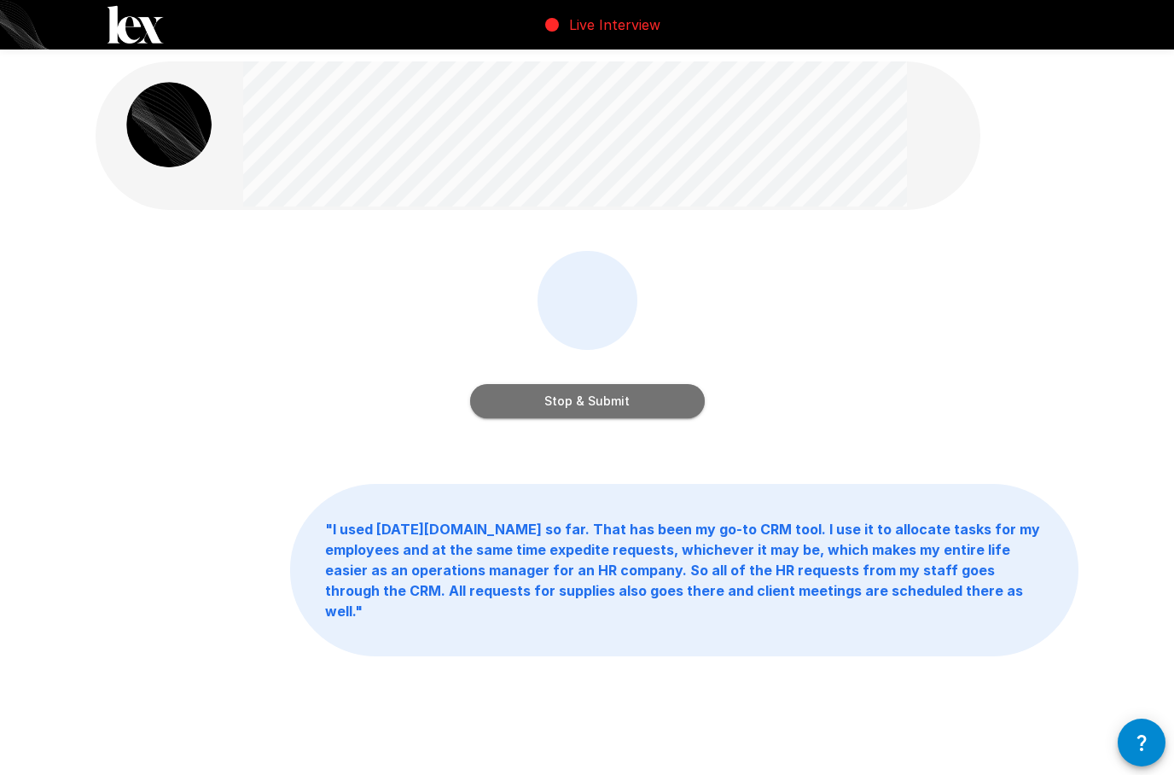
click at [535, 411] on button "Stop & Submit" at bounding box center [587, 401] width 235 height 34
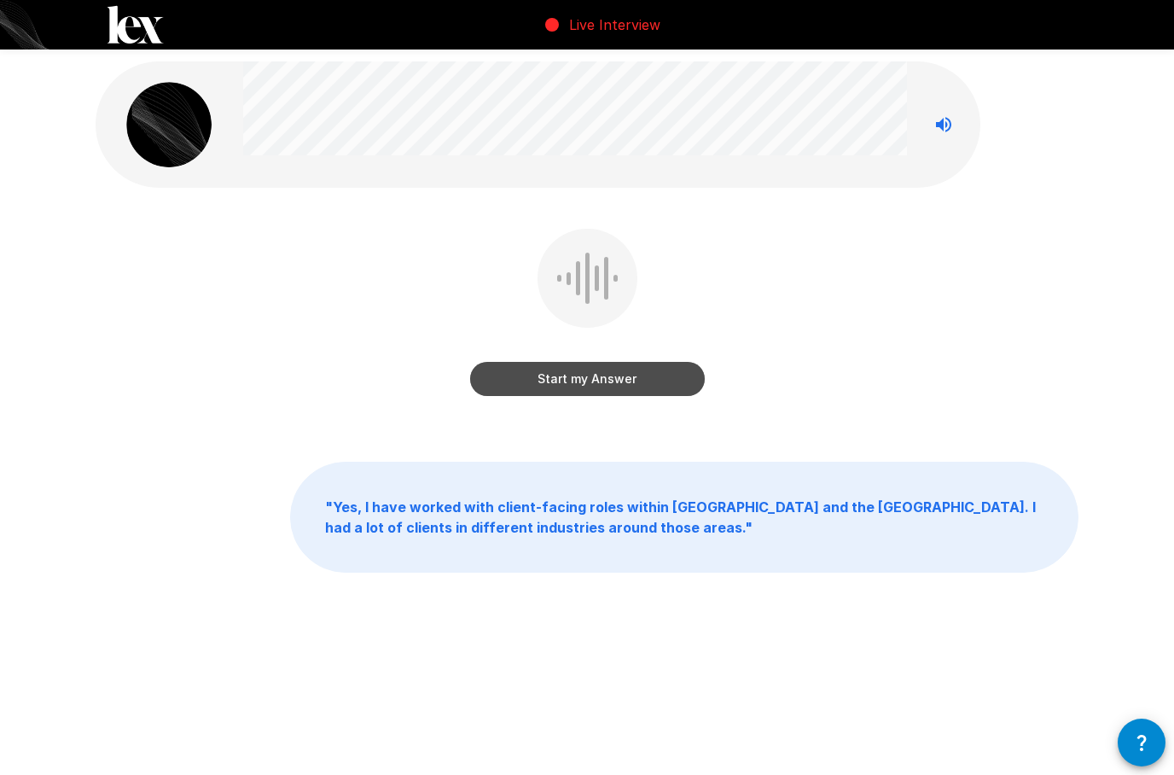
click at [570, 377] on button "Start my Answer" at bounding box center [587, 379] width 235 height 34
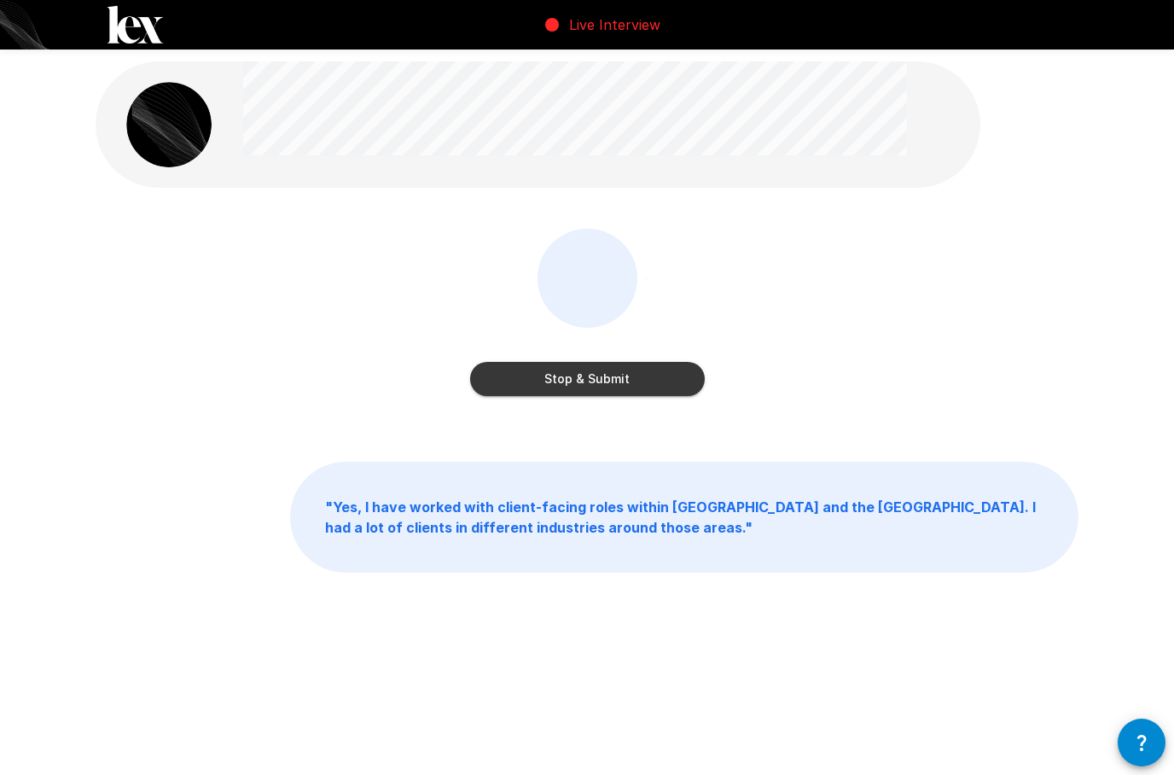
click at [599, 376] on button "Stop & Submit" at bounding box center [587, 379] width 235 height 34
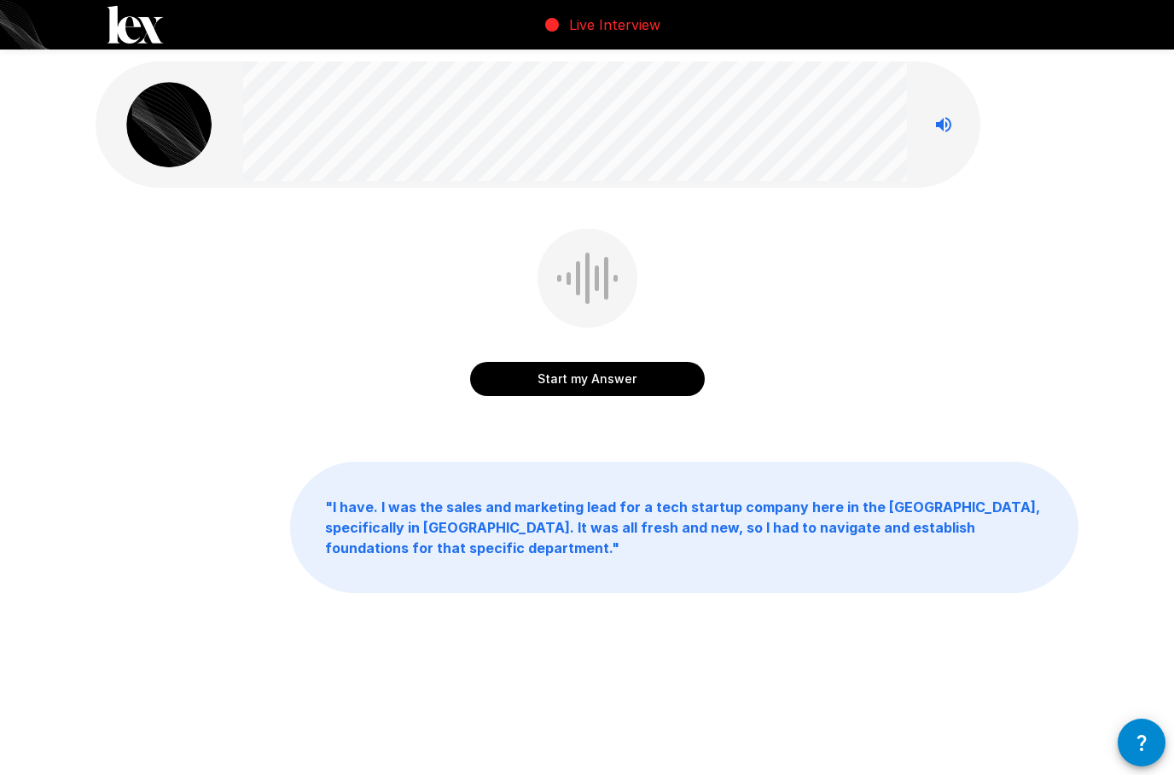
click at [665, 375] on button "Start my Answer" at bounding box center [587, 379] width 235 height 34
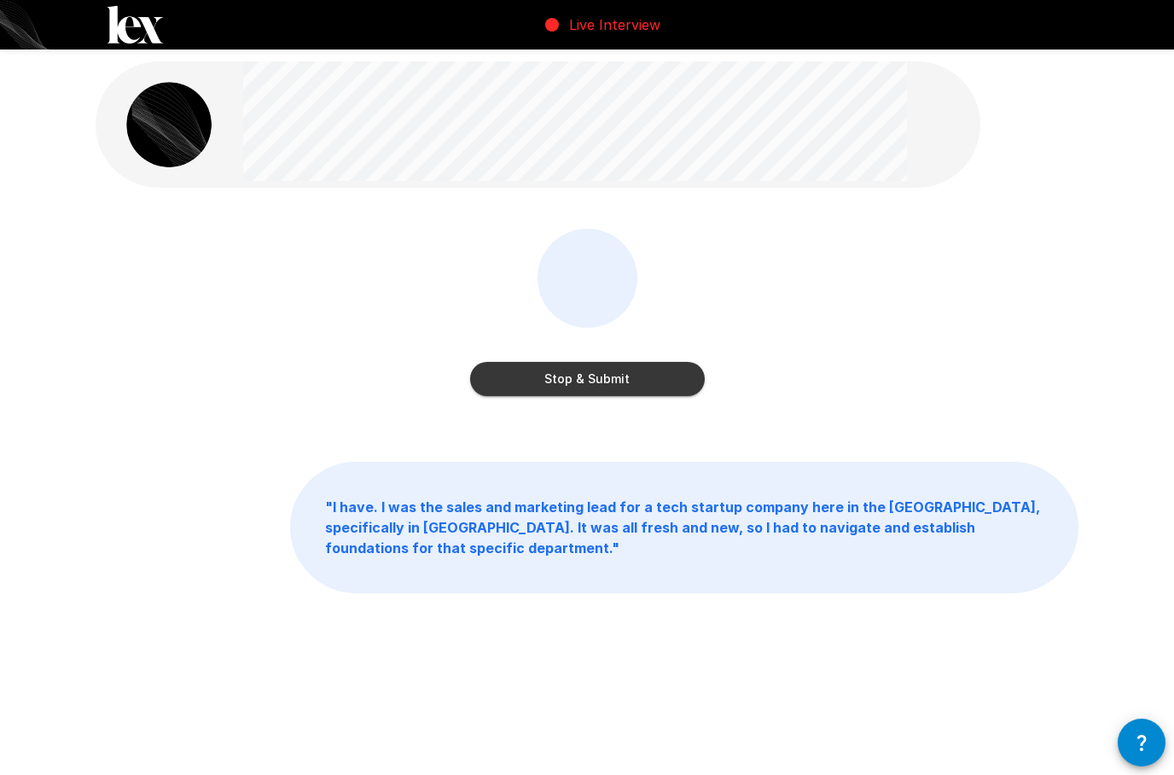
click at [644, 377] on button "Stop & Submit" at bounding box center [587, 379] width 235 height 34
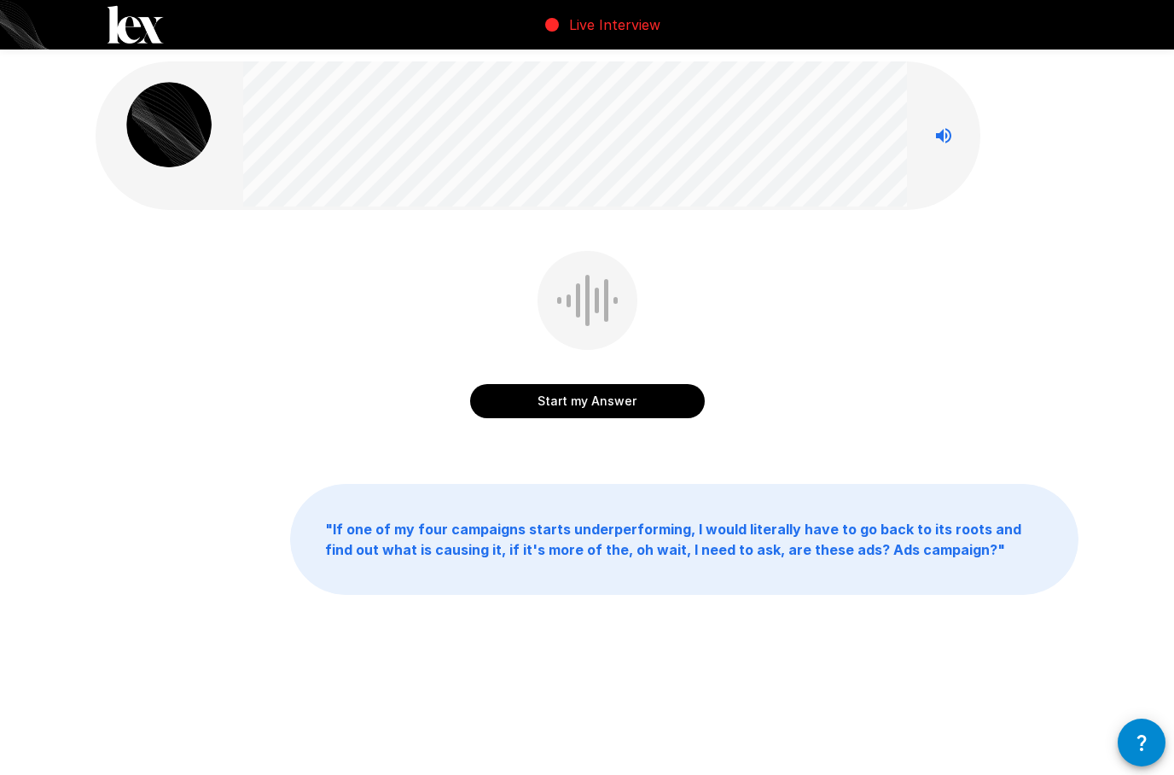
click at [639, 399] on button "Start my Answer" at bounding box center [587, 401] width 235 height 34
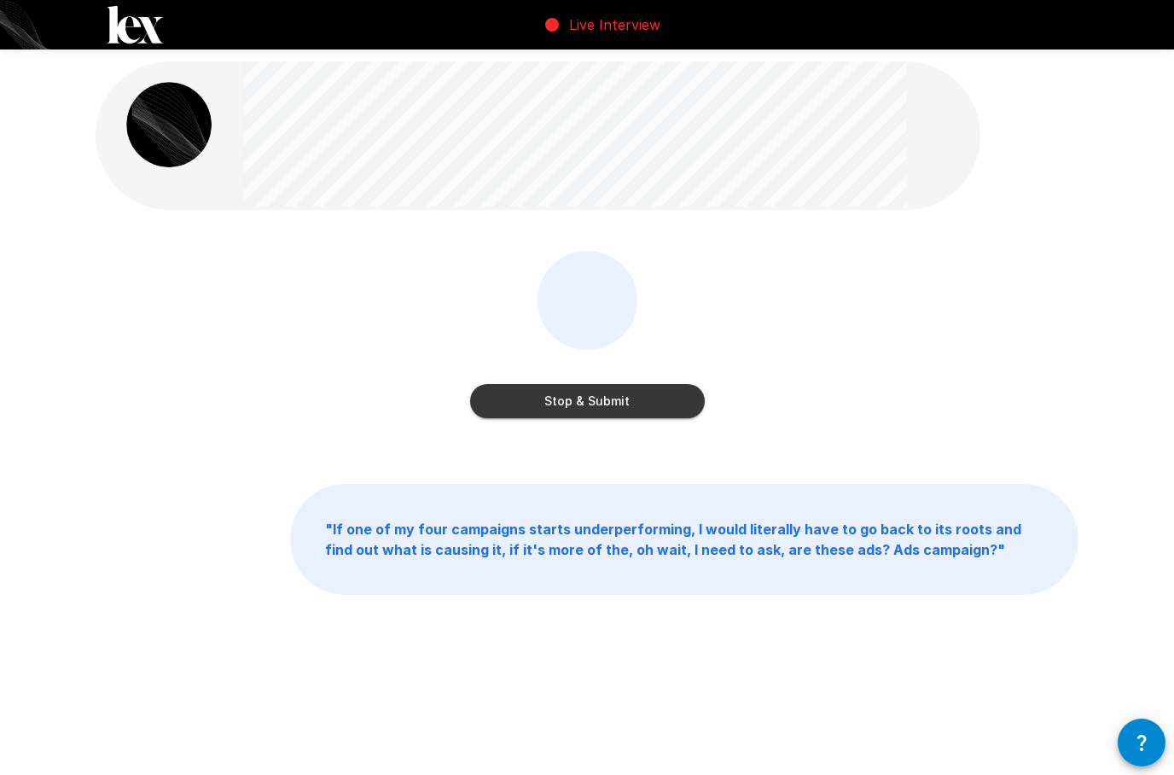
click at [633, 402] on button "Stop & Submit" at bounding box center [587, 401] width 235 height 34
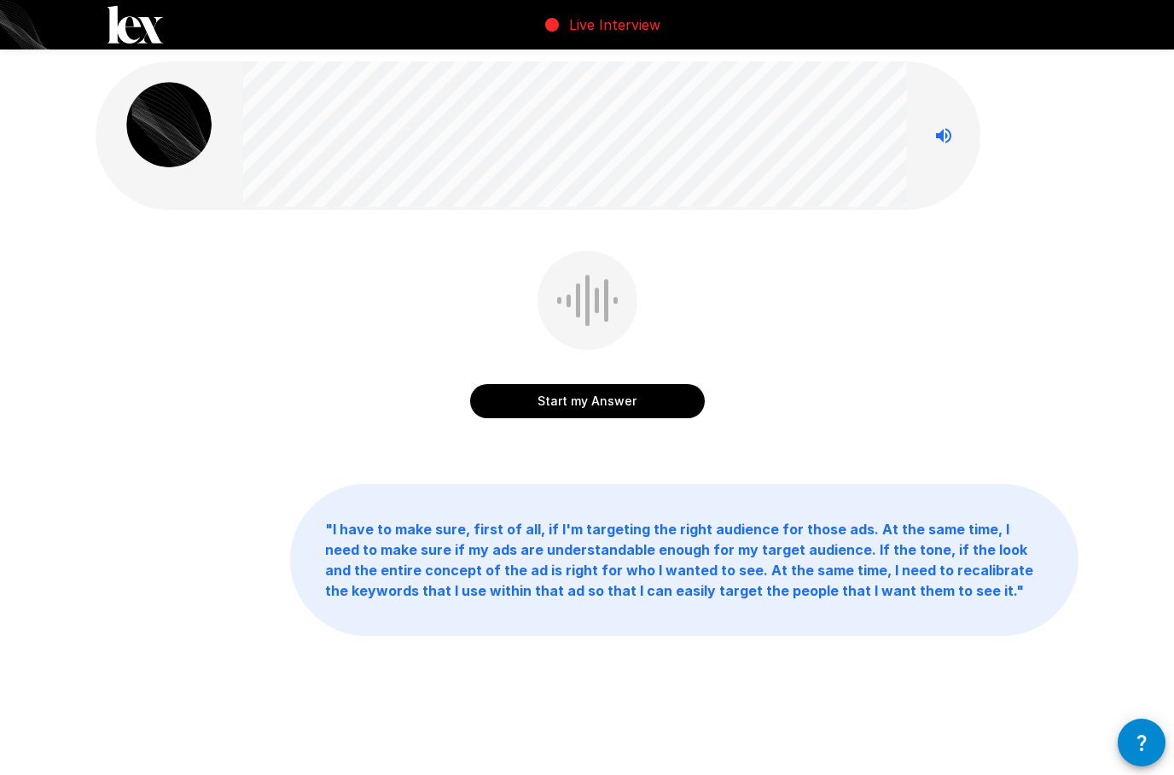
click at [638, 400] on button "Start my Answer" at bounding box center [587, 401] width 235 height 34
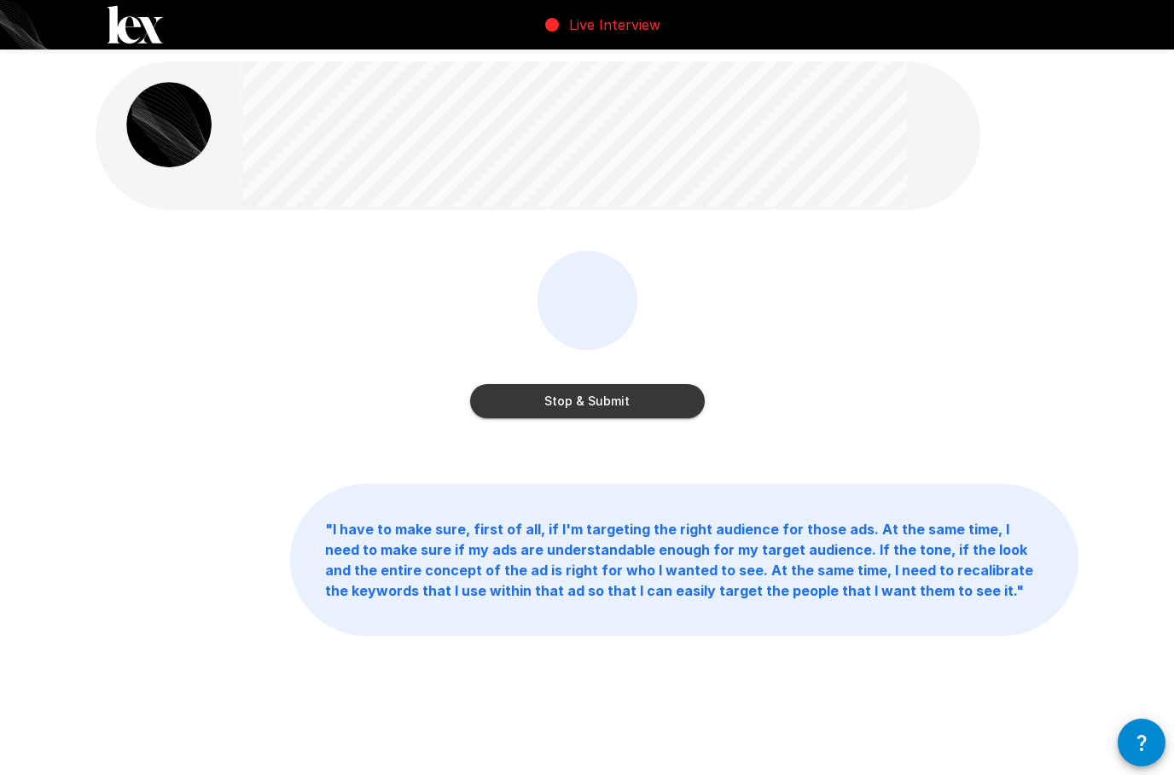
click at [679, 385] on button "Stop & Submit" at bounding box center [587, 401] width 235 height 34
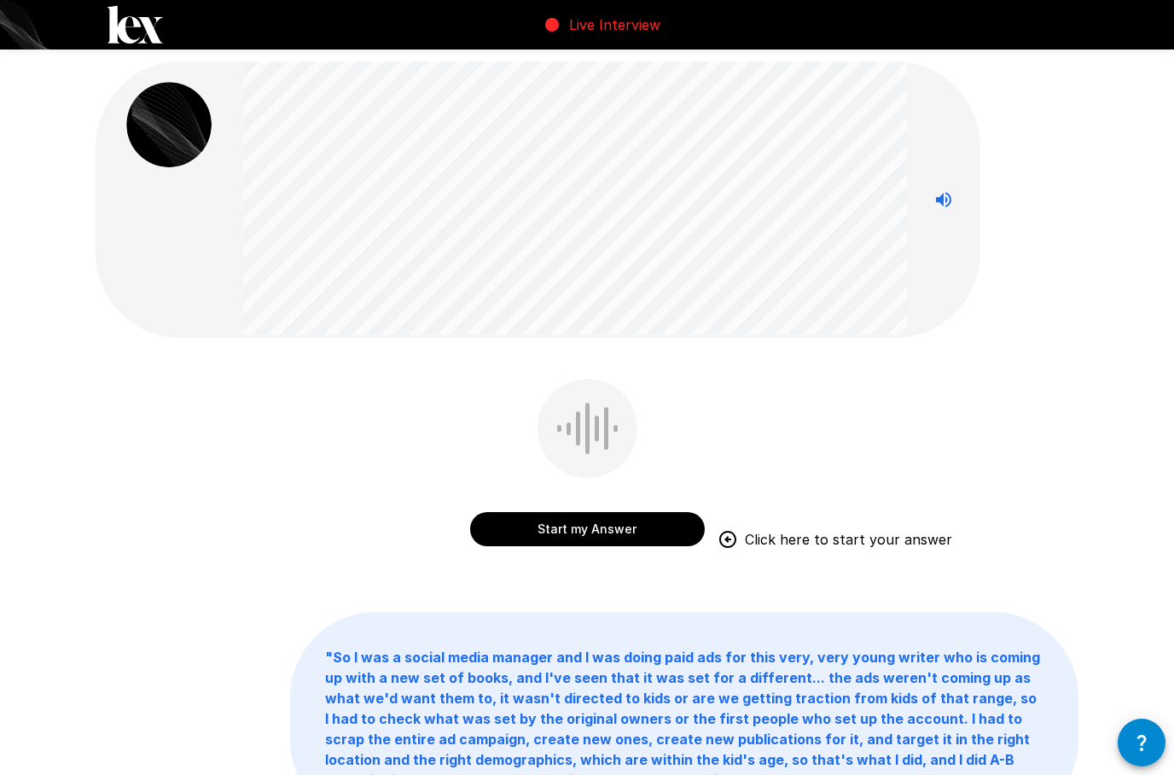
click at [640, 521] on button "Start my Answer" at bounding box center [587, 529] width 235 height 34
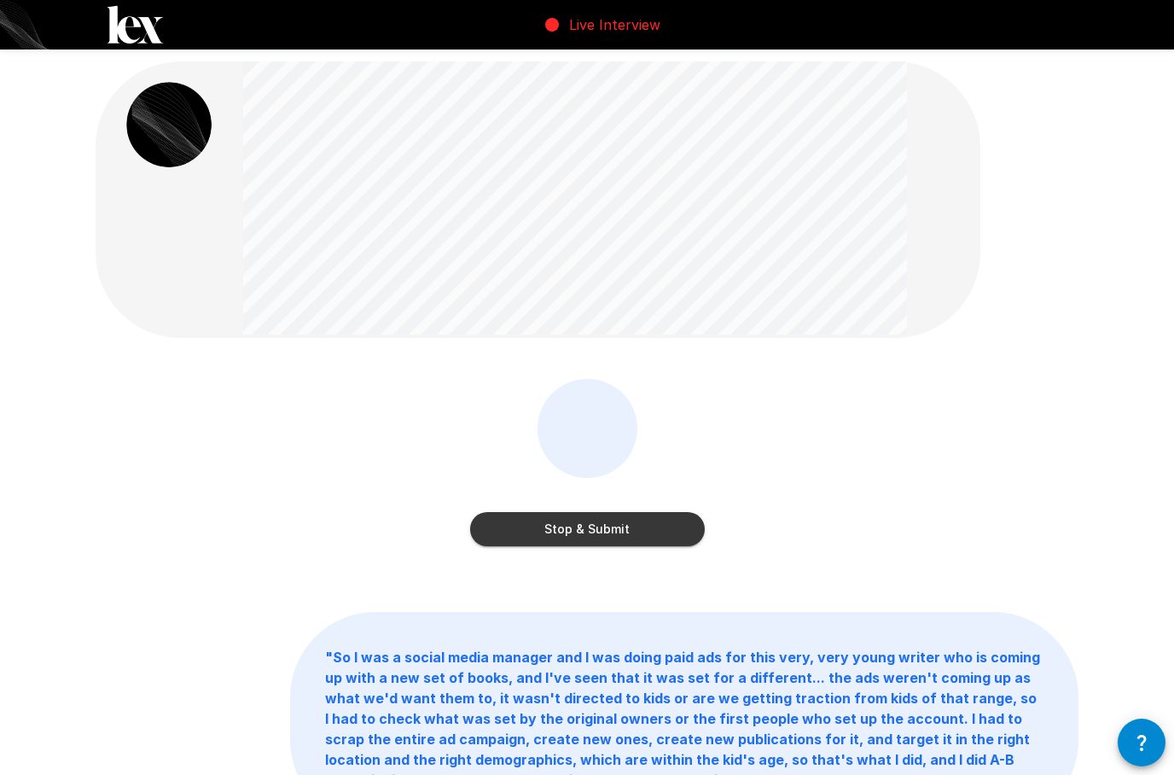
click at [637, 533] on button "Stop & Submit" at bounding box center [587, 529] width 235 height 34
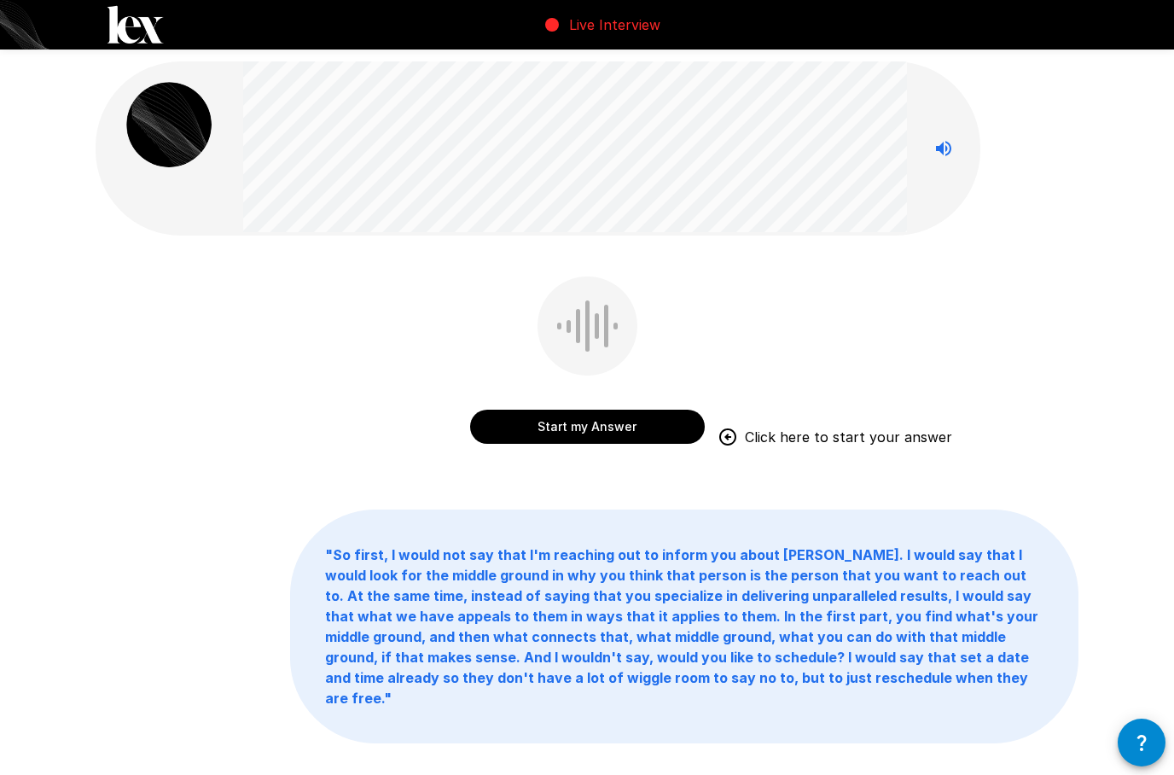
click at [592, 421] on button "Start my Answer" at bounding box center [587, 427] width 235 height 34
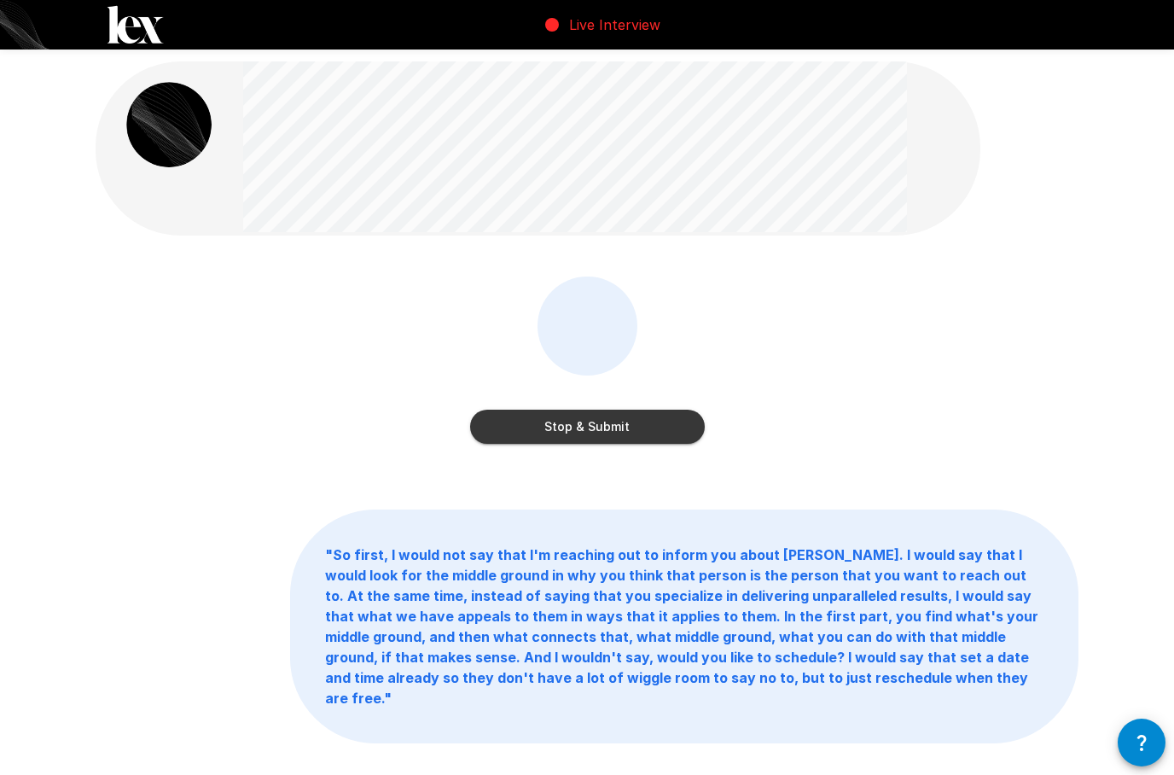
click at [607, 427] on button "Stop & Submit" at bounding box center [587, 427] width 235 height 34
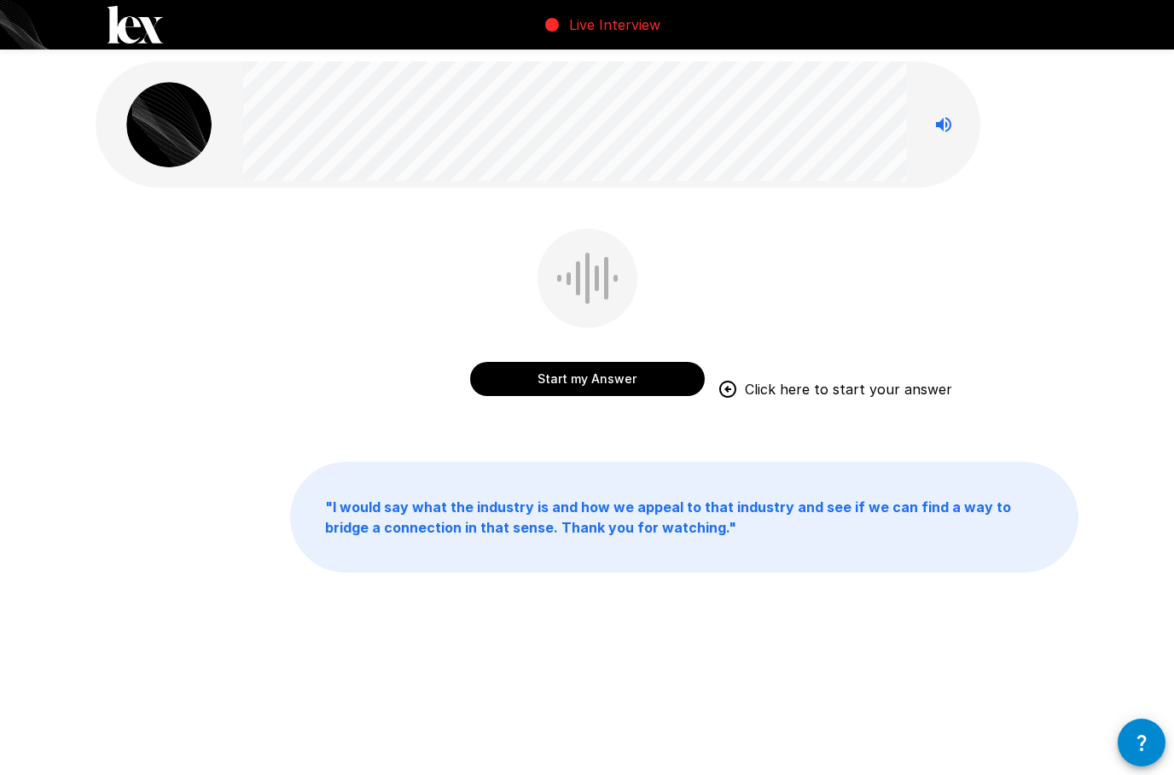
click at [593, 387] on button "Start my Answer" at bounding box center [587, 379] width 235 height 34
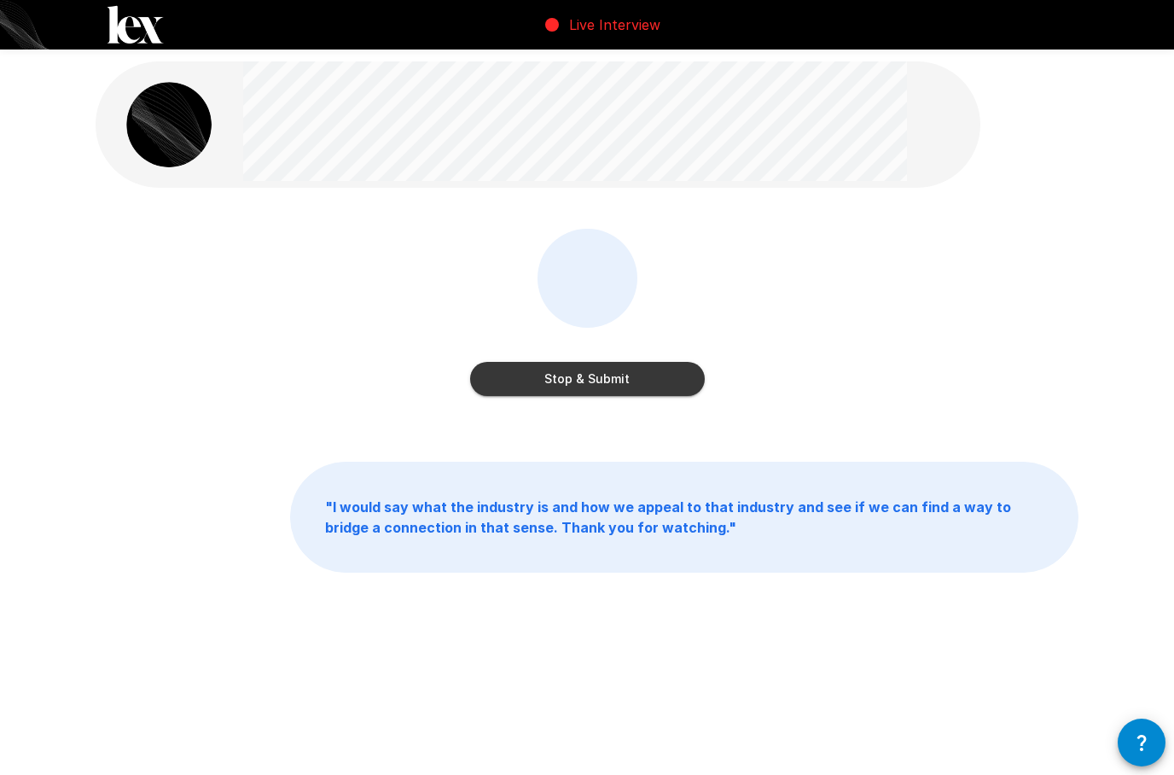
click at [613, 395] on button "Stop & Submit" at bounding box center [587, 379] width 235 height 34
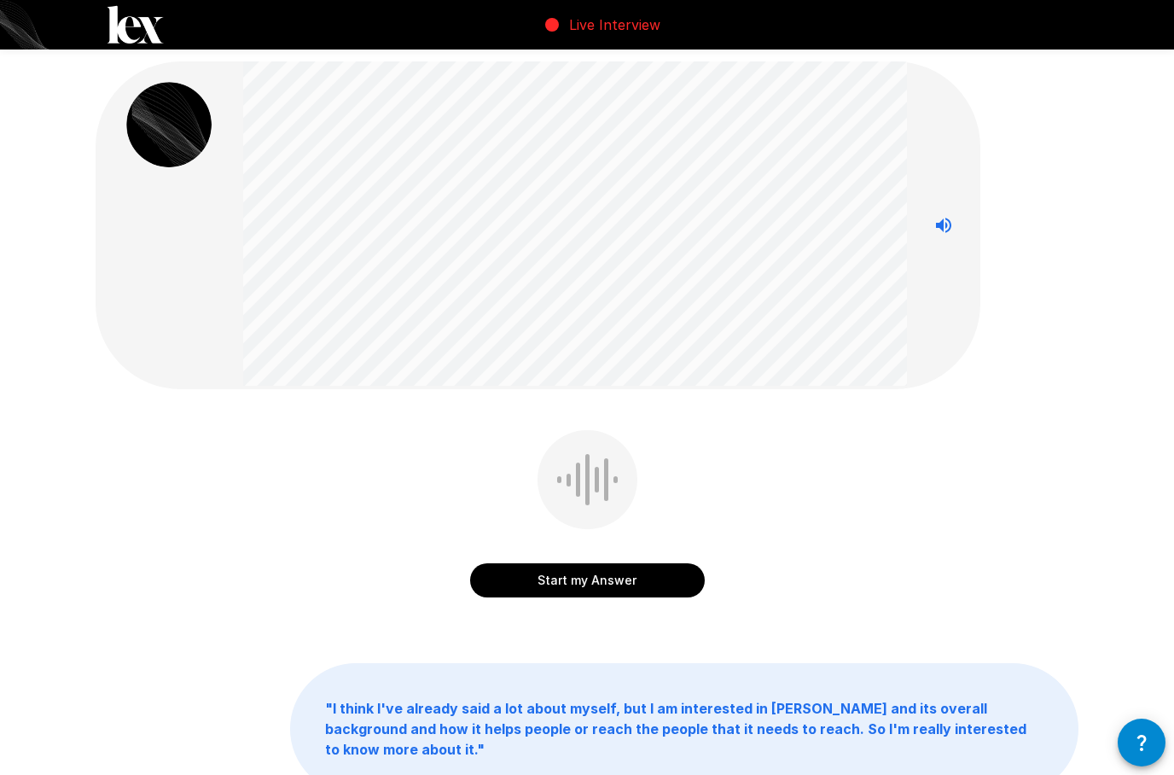
click at [941, 229] on icon "Stop reading questions aloud" at bounding box center [943, 225] width 15 height 15
click at [945, 226] on icon "Read questions aloud" at bounding box center [943, 225] width 15 height 15
click at [1147, 749] on icon "button" at bounding box center [1142, 742] width 20 height 20
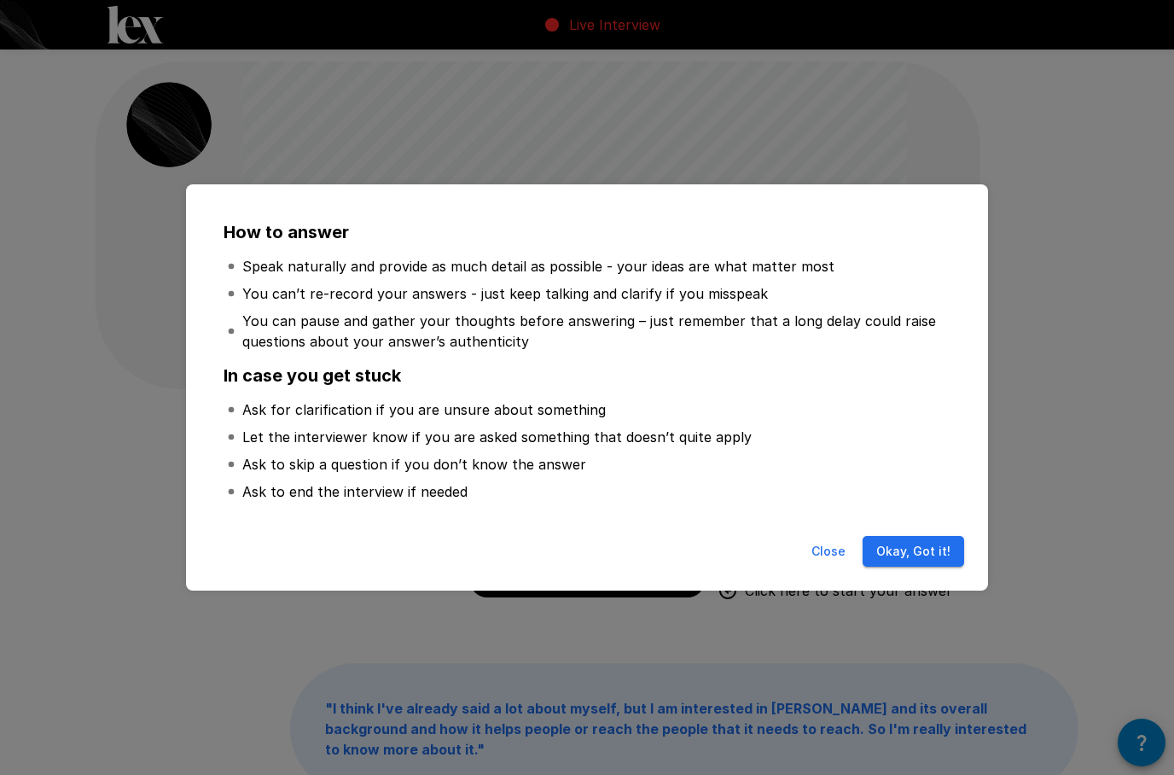
click at [927, 555] on button "Okay, Got it!" at bounding box center [914, 552] width 102 height 32
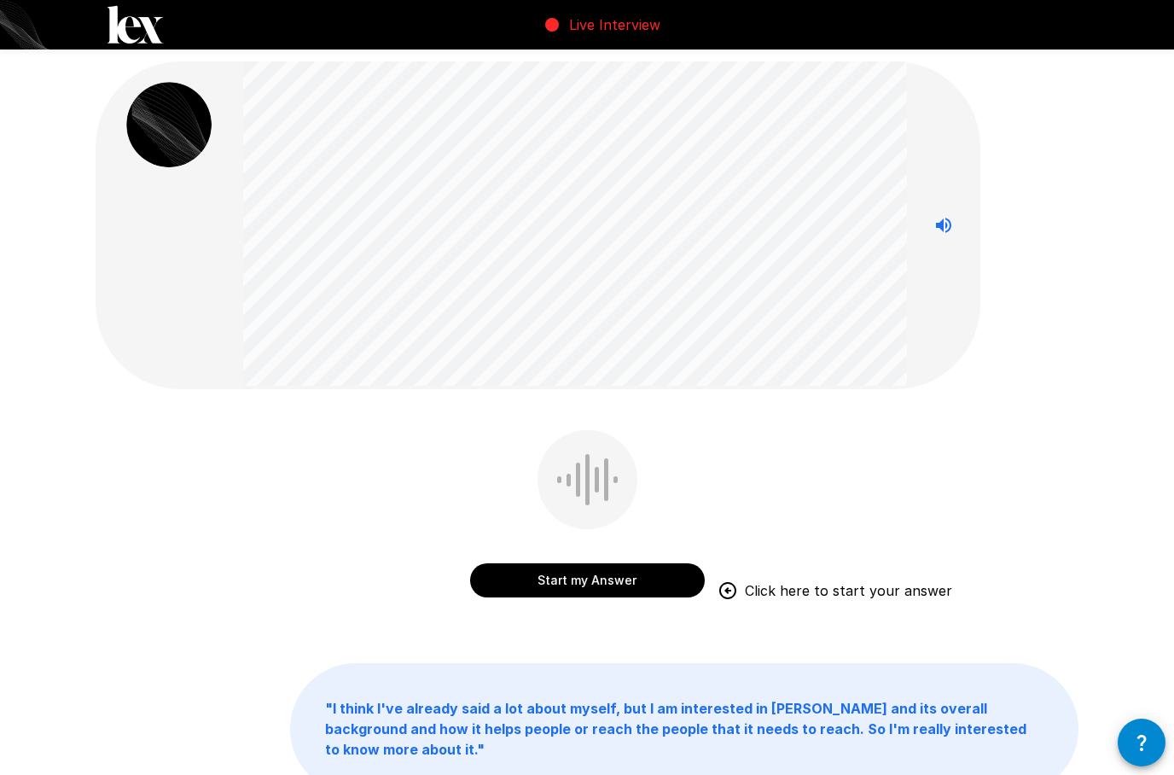
click at [657, 567] on button "Start my Answer" at bounding box center [587, 580] width 235 height 34
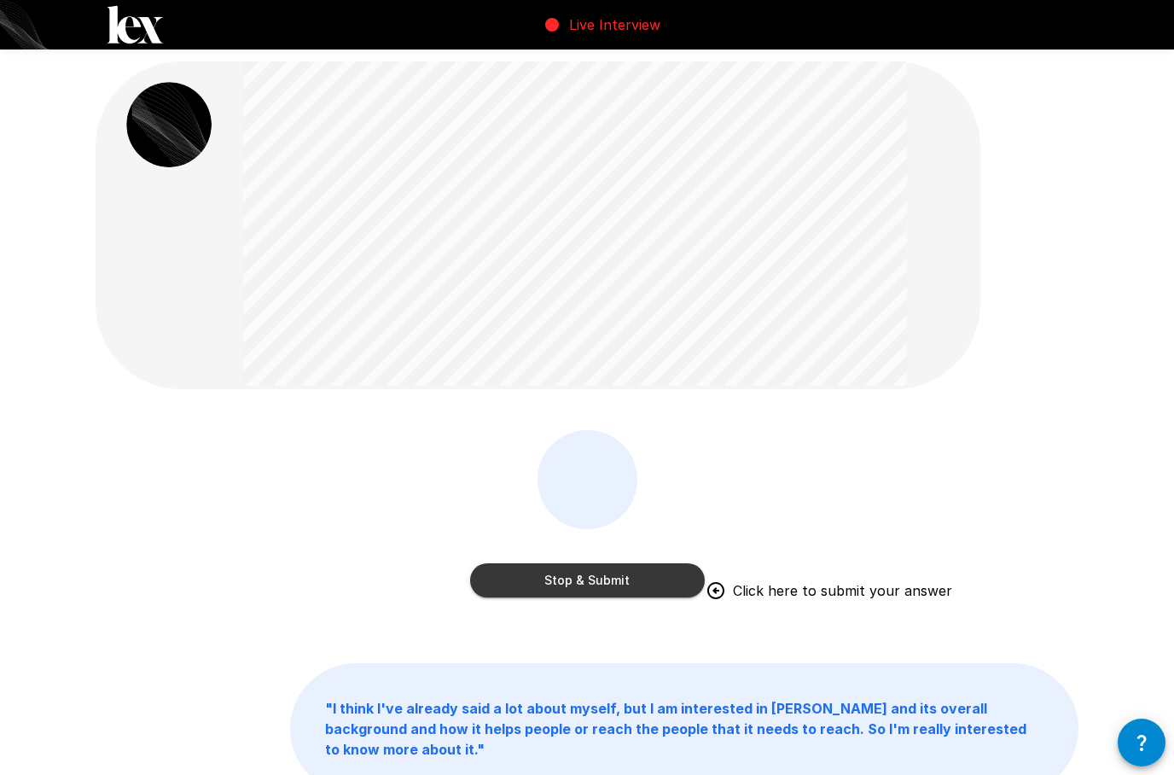
click at [661, 584] on button "Stop & Submit" at bounding box center [587, 580] width 235 height 34
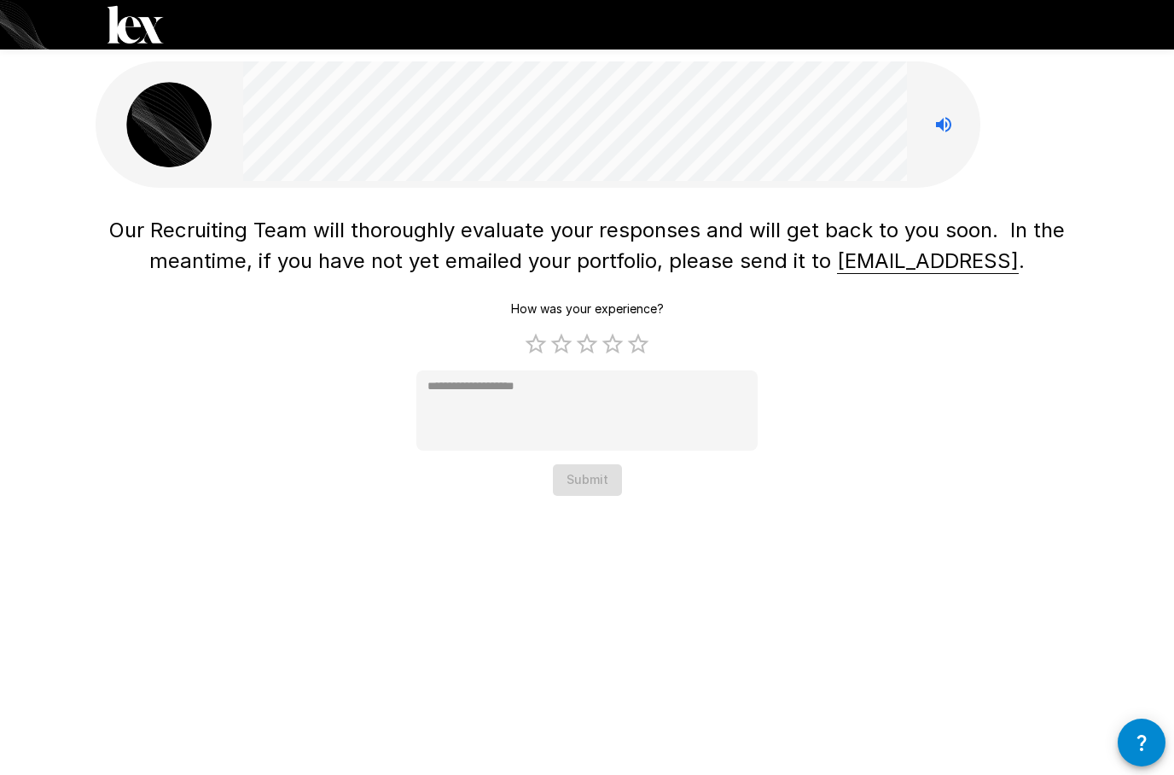
click at [1145, 739] on icon "button" at bounding box center [1142, 743] width 9 height 16
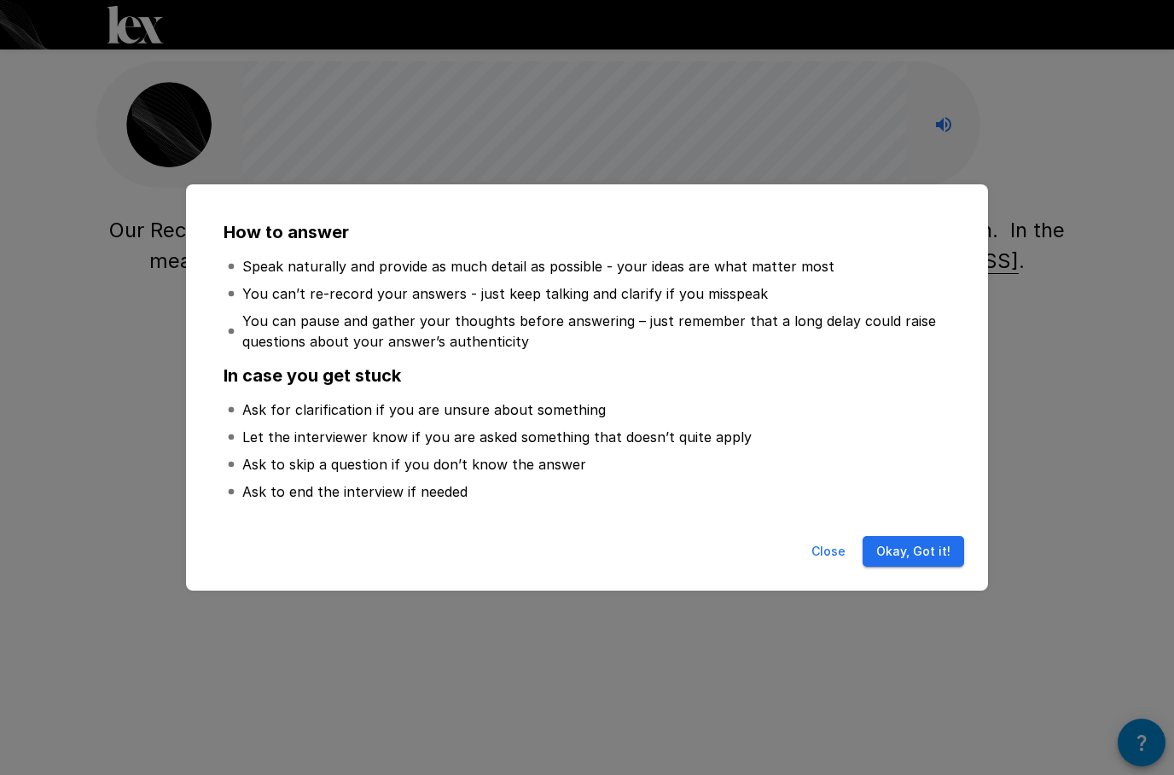
click at [936, 549] on button "Okay, Got it!" at bounding box center [914, 552] width 102 height 32
type textarea "*"
